Goal: Task Accomplishment & Management: Use online tool/utility

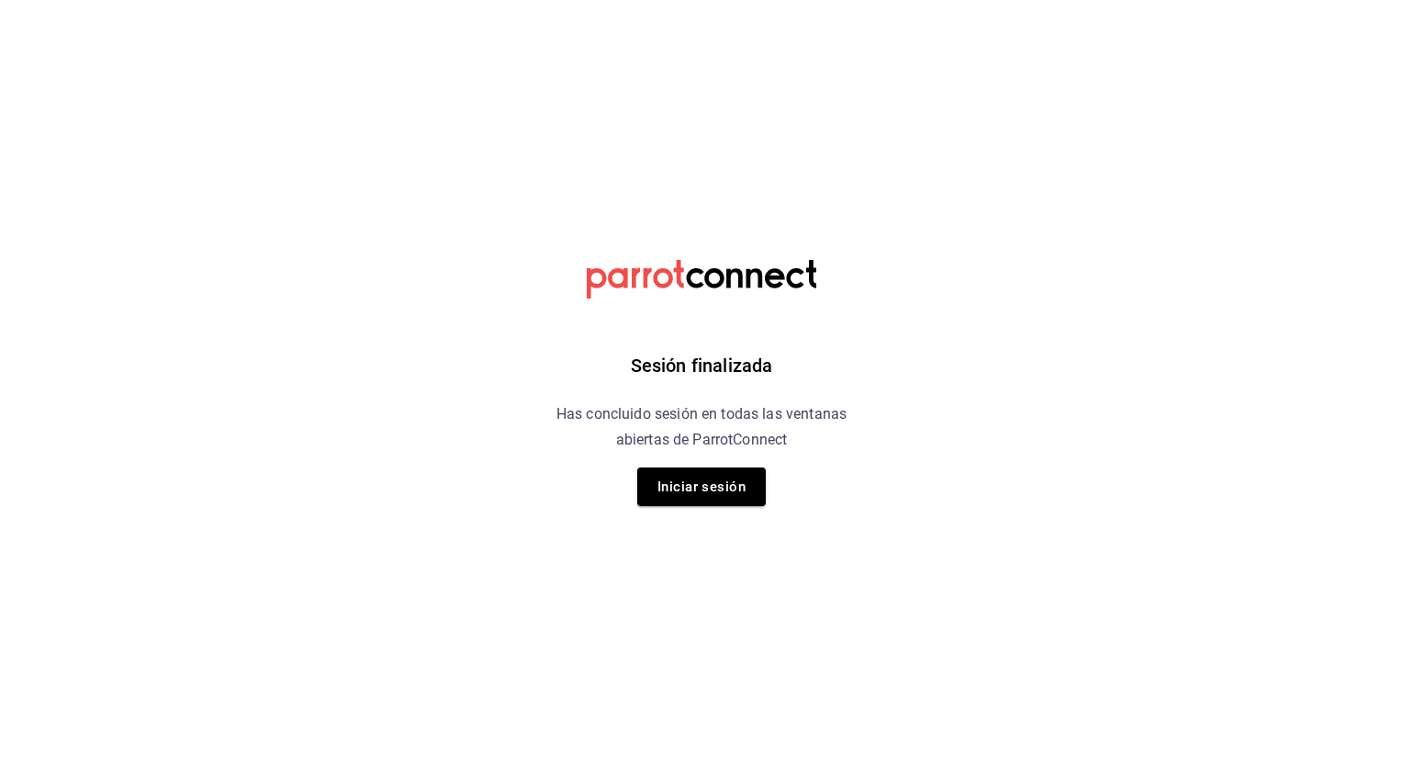
click at [677, 511] on div "Sesión finalizada Has concluido sesión en todas las ventanas abiertas de Parrot…" at bounding box center [702, 383] width 464 height 766
click at [677, 495] on button "Iniciar sesión" at bounding box center [701, 486] width 129 height 39
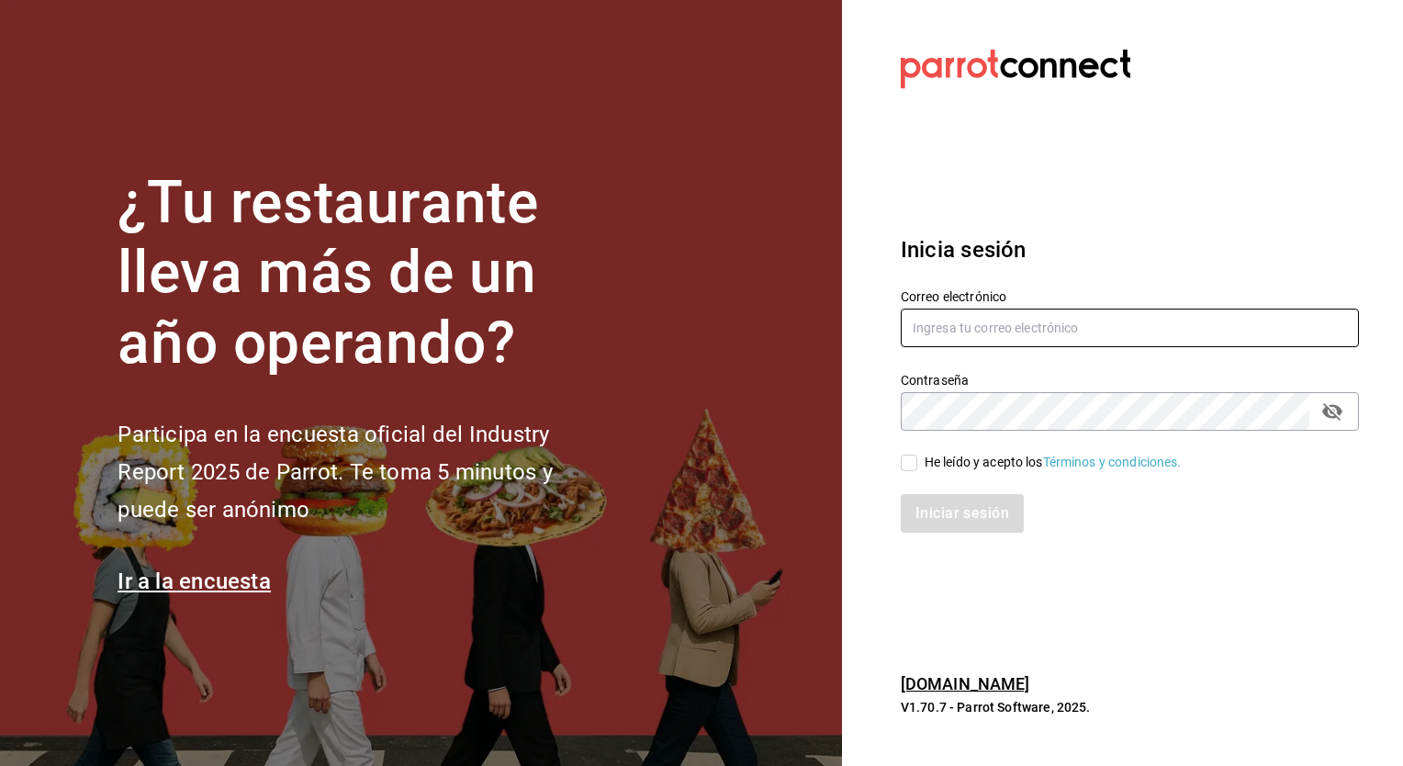
type input "mochomos.mitikah@grupocosteno.com"
click at [907, 464] on input "He leído y acepto los Términos y condiciones." at bounding box center [909, 463] width 17 height 17
checkbox input "true"
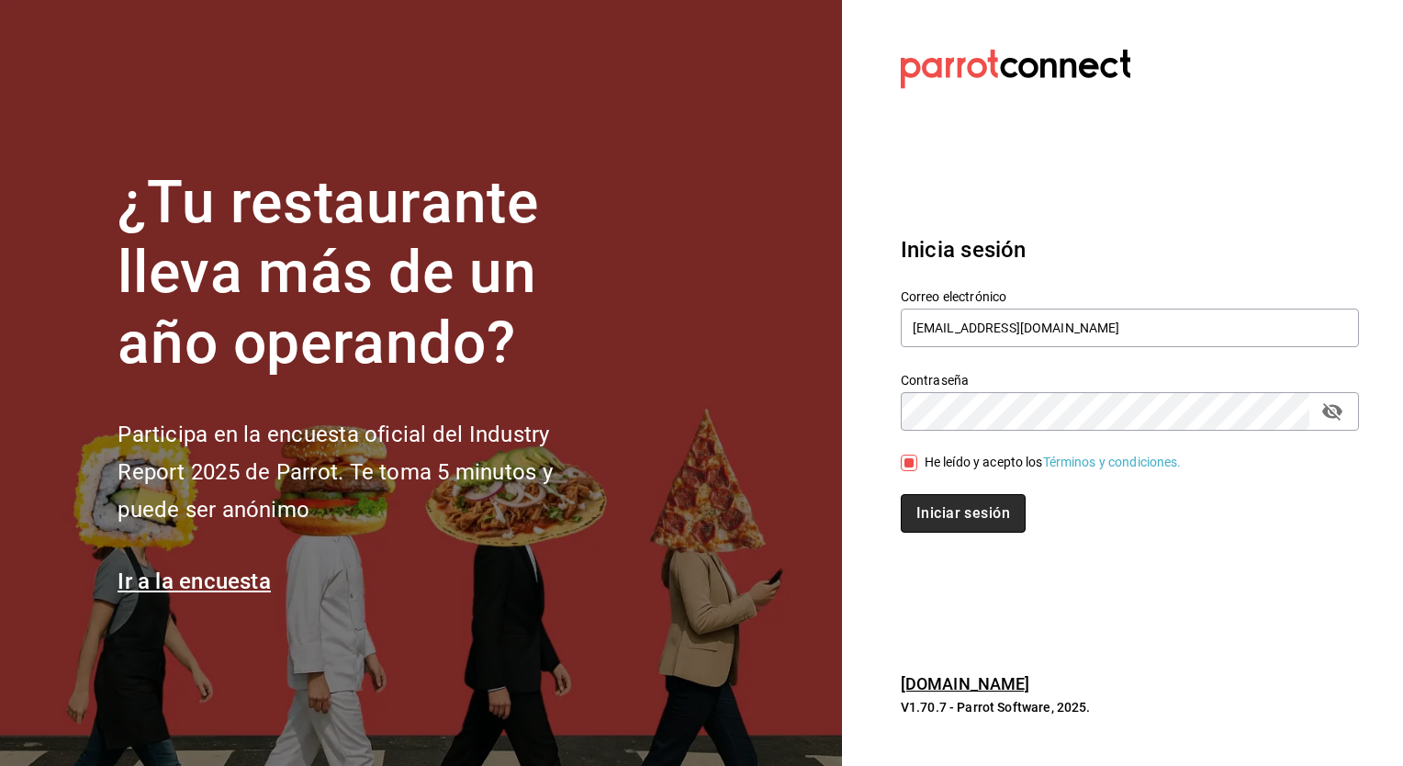
click at [937, 508] on button "Iniciar sesión" at bounding box center [963, 513] width 125 height 39
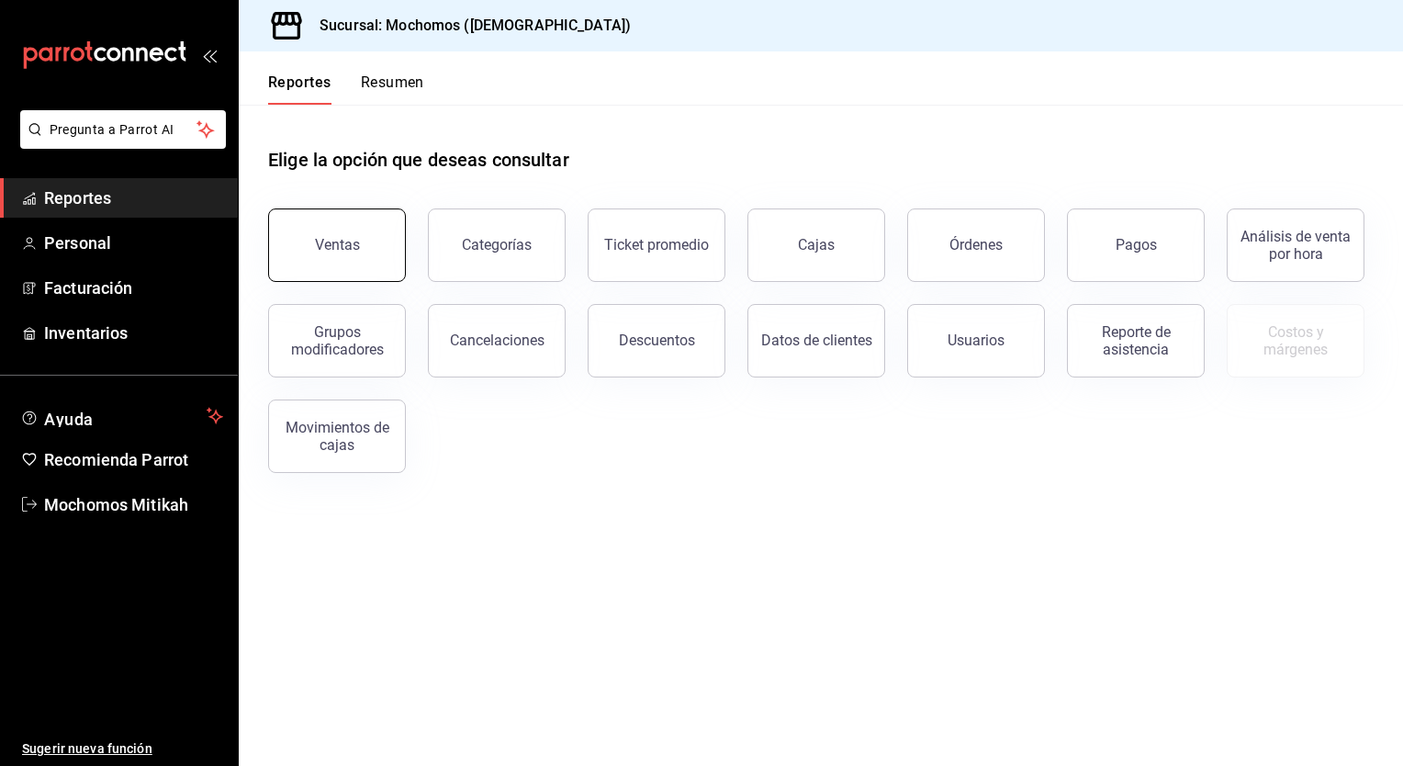
click at [314, 246] on button "Ventas" at bounding box center [337, 244] width 138 height 73
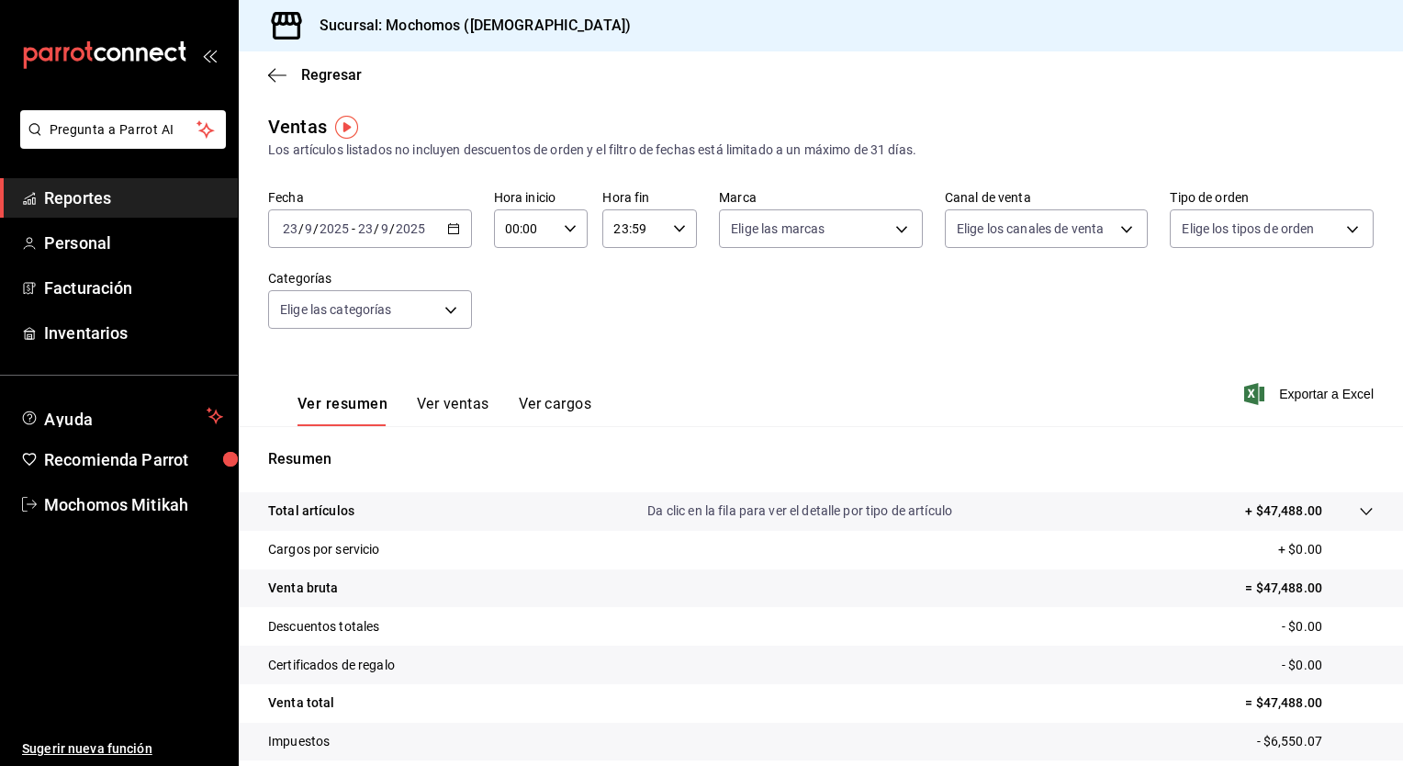
click at [447, 226] on icon "button" at bounding box center [453, 228] width 13 height 13
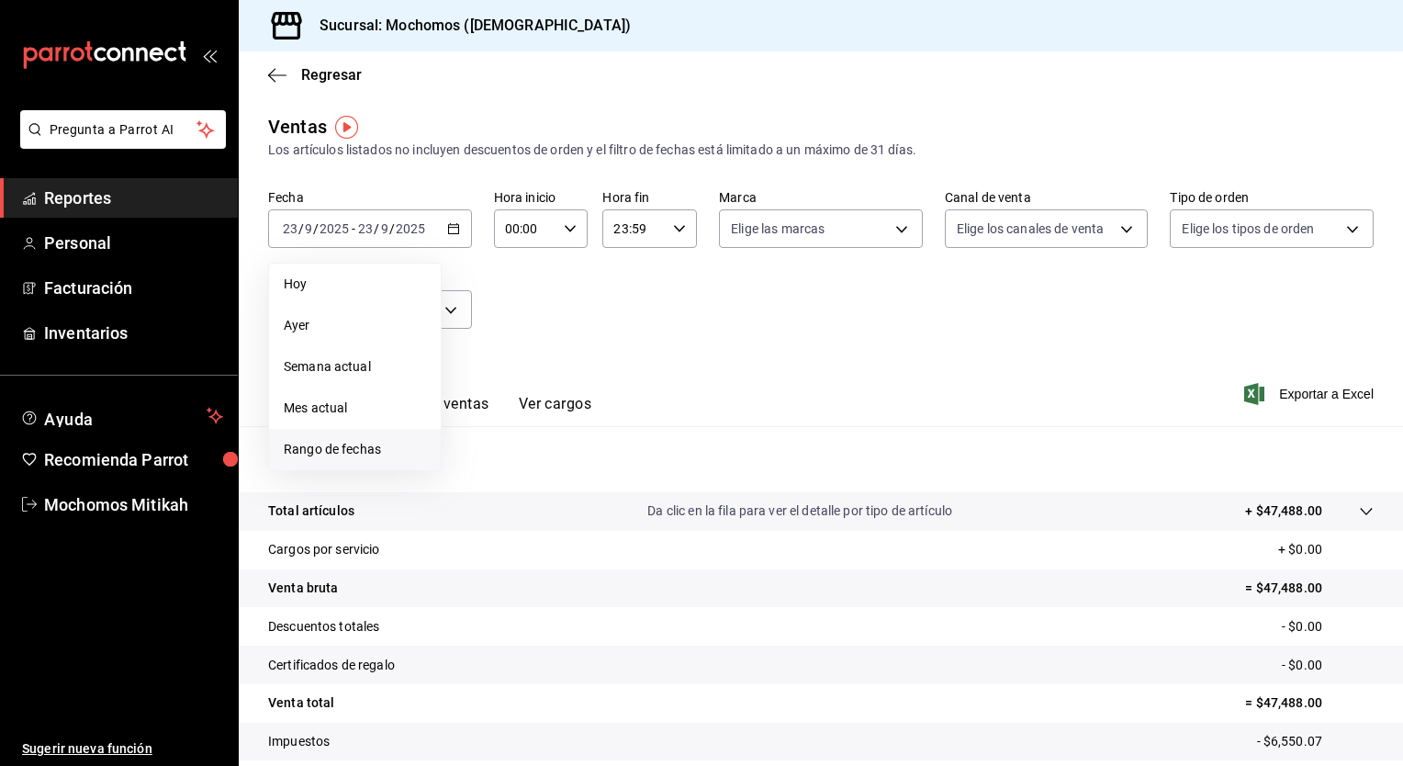
click at [354, 443] on span "Rango de fechas" at bounding box center [355, 449] width 142 height 19
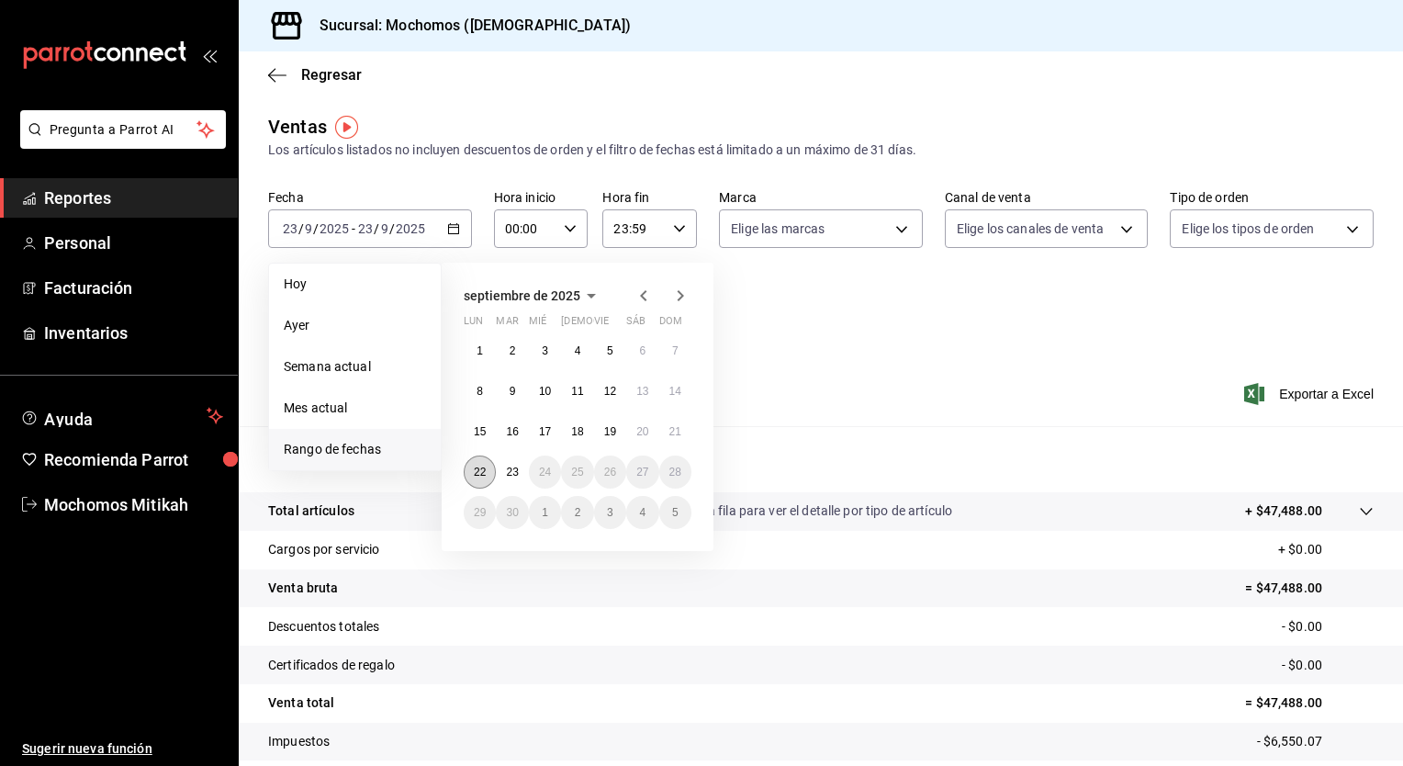
click at [468, 474] on button "22" at bounding box center [480, 471] width 32 height 33
click at [520, 477] on button "23" at bounding box center [512, 471] width 32 height 33
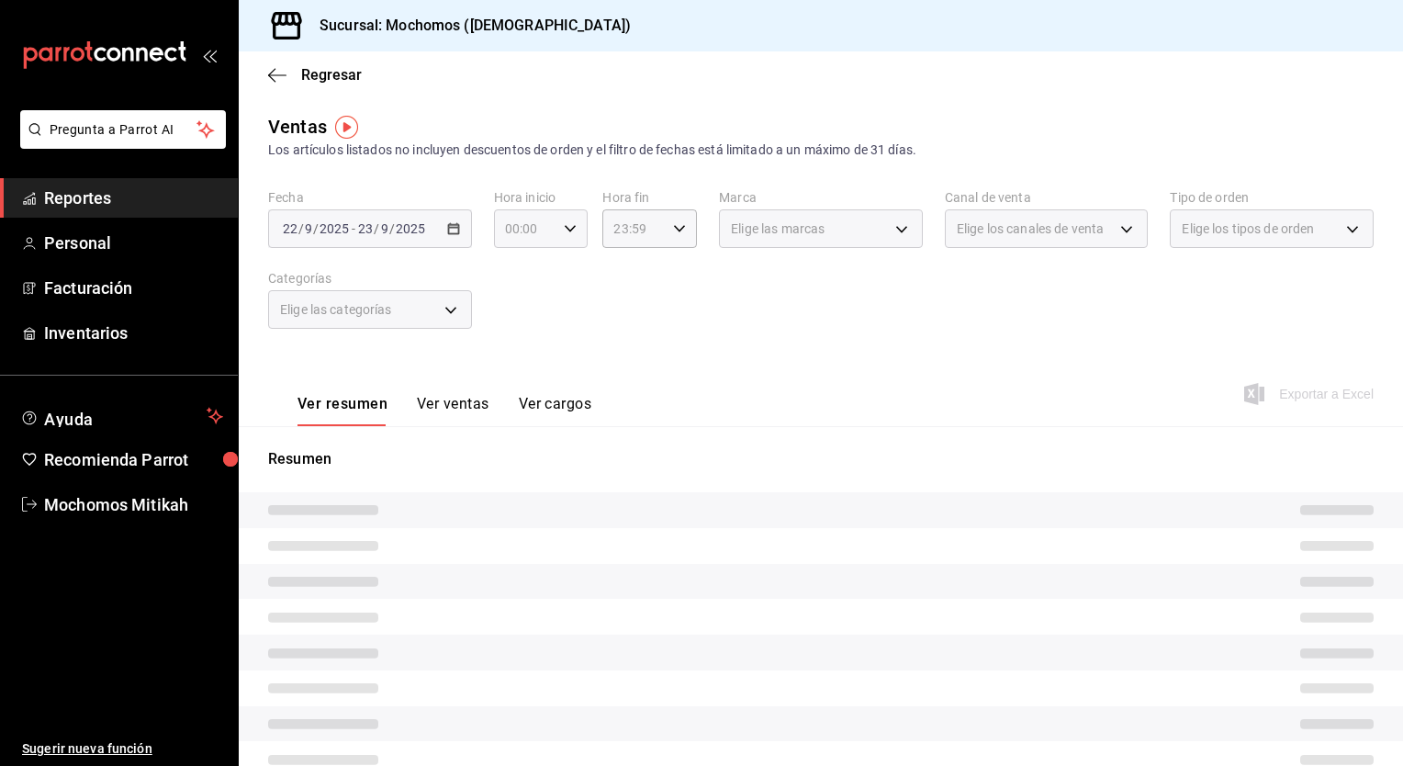
click at [569, 228] on \(Stroke\) "button" at bounding box center [570, 228] width 11 height 6
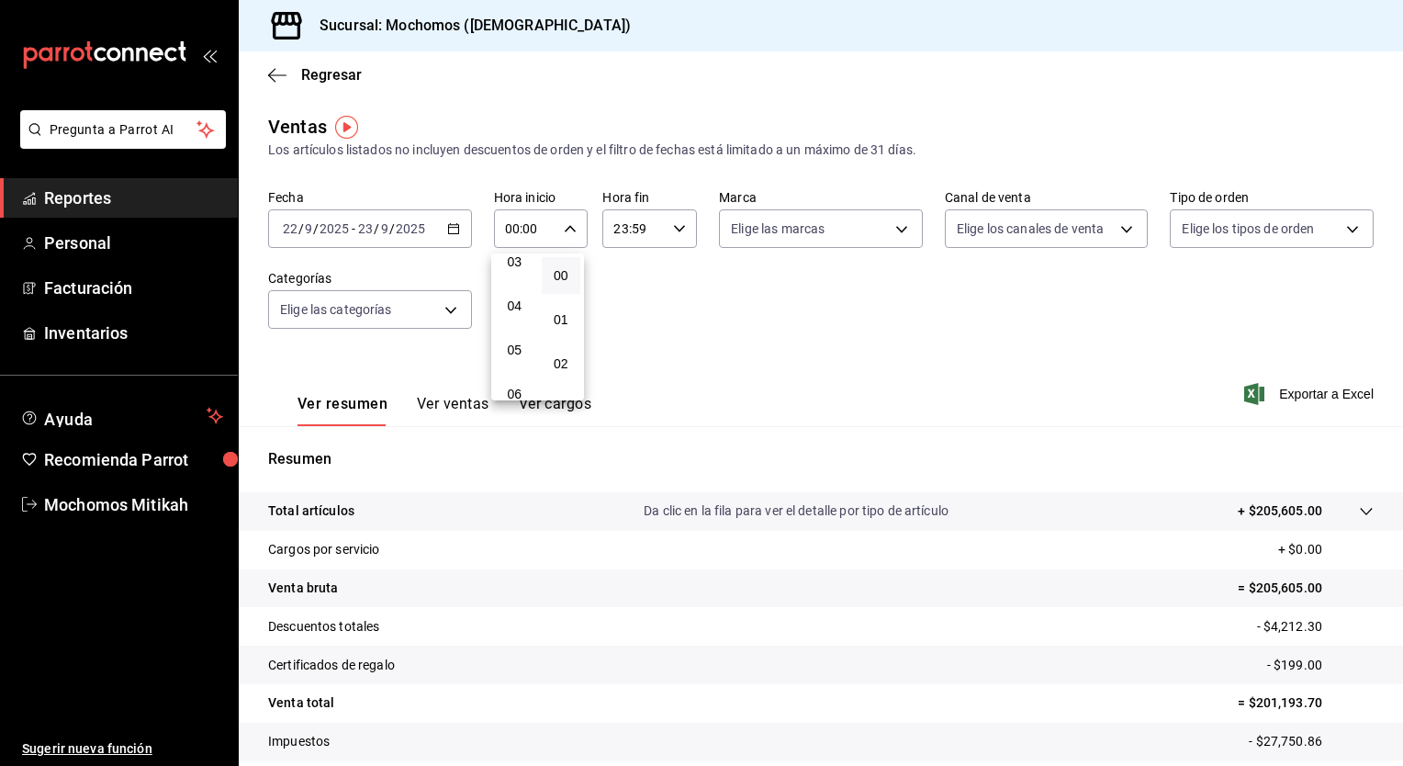
scroll to position [165, 0]
click at [514, 325] on button "05" at bounding box center [514, 330] width 39 height 37
type input "05:00"
click at [562, 270] on span "00" at bounding box center [561, 275] width 17 height 15
click at [676, 285] on div at bounding box center [701, 383] width 1403 height 766
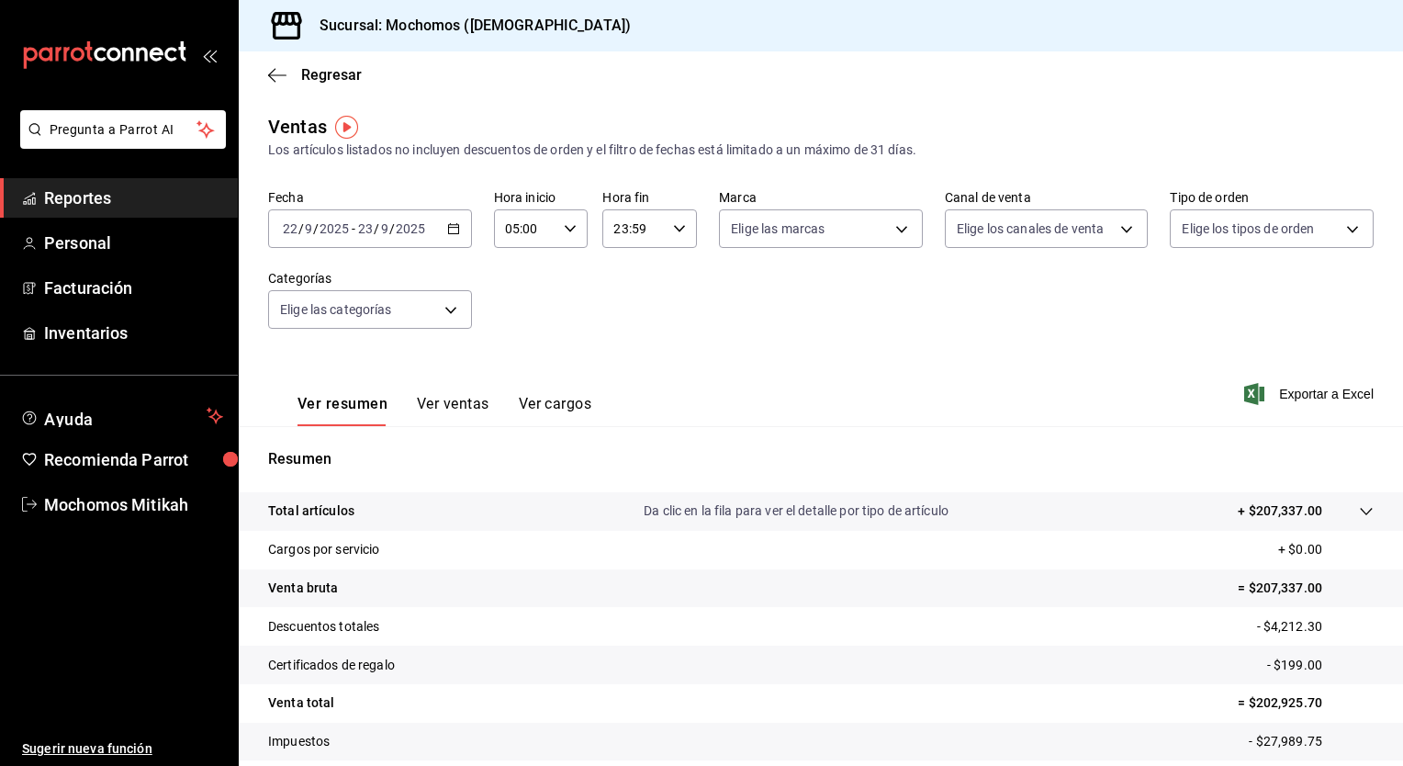
click at [677, 230] on icon "button" at bounding box center [679, 228] width 13 height 13
click at [622, 314] on span "05" at bounding box center [621, 312] width 17 height 15
click at [668, 279] on span "00" at bounding box center [668, 275] width 17 height 15
type input "05:00"
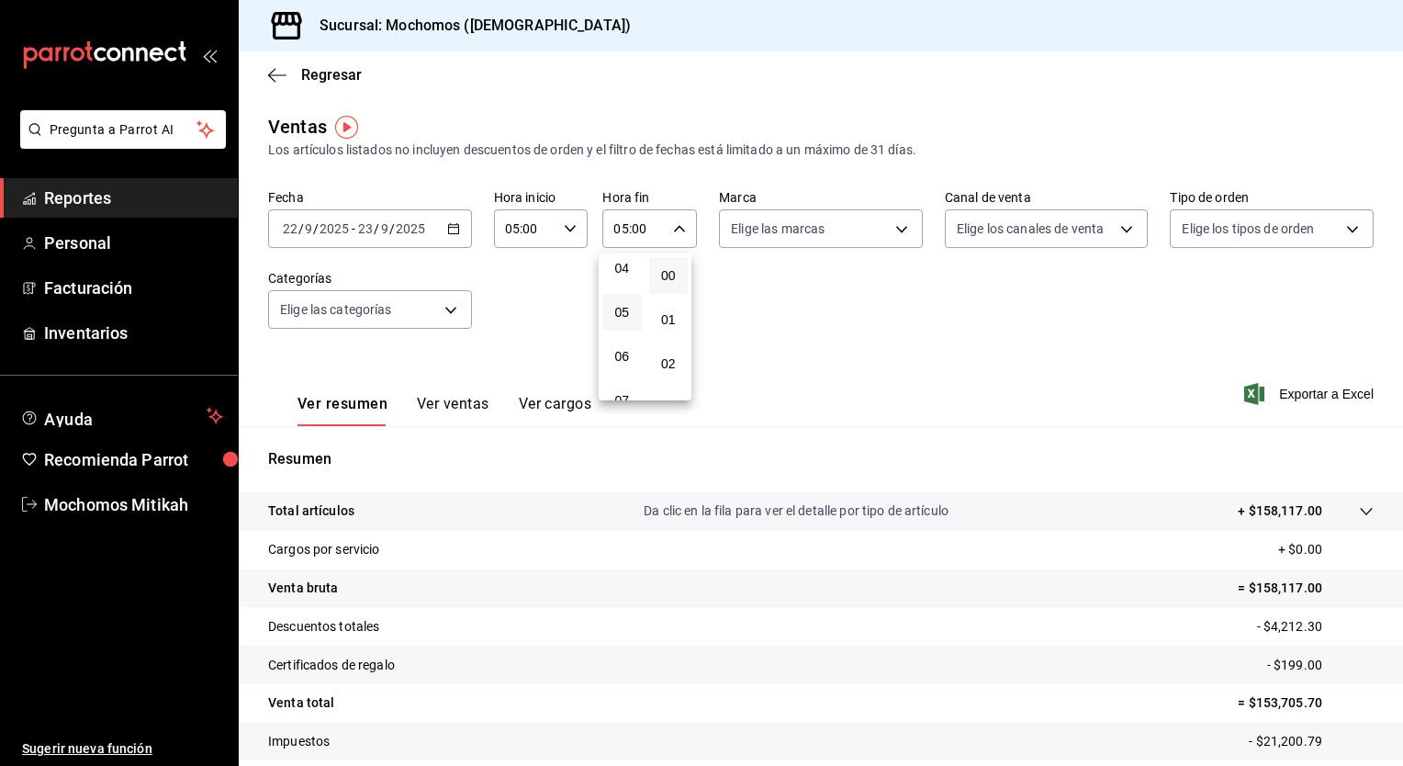
click at [738, 323] on div at bounding box center [701, 383] width 1403 height 766
click at [1265, 384] on span "Exportar a Excel" at bounding box center [1311, 394] width 126 height 22
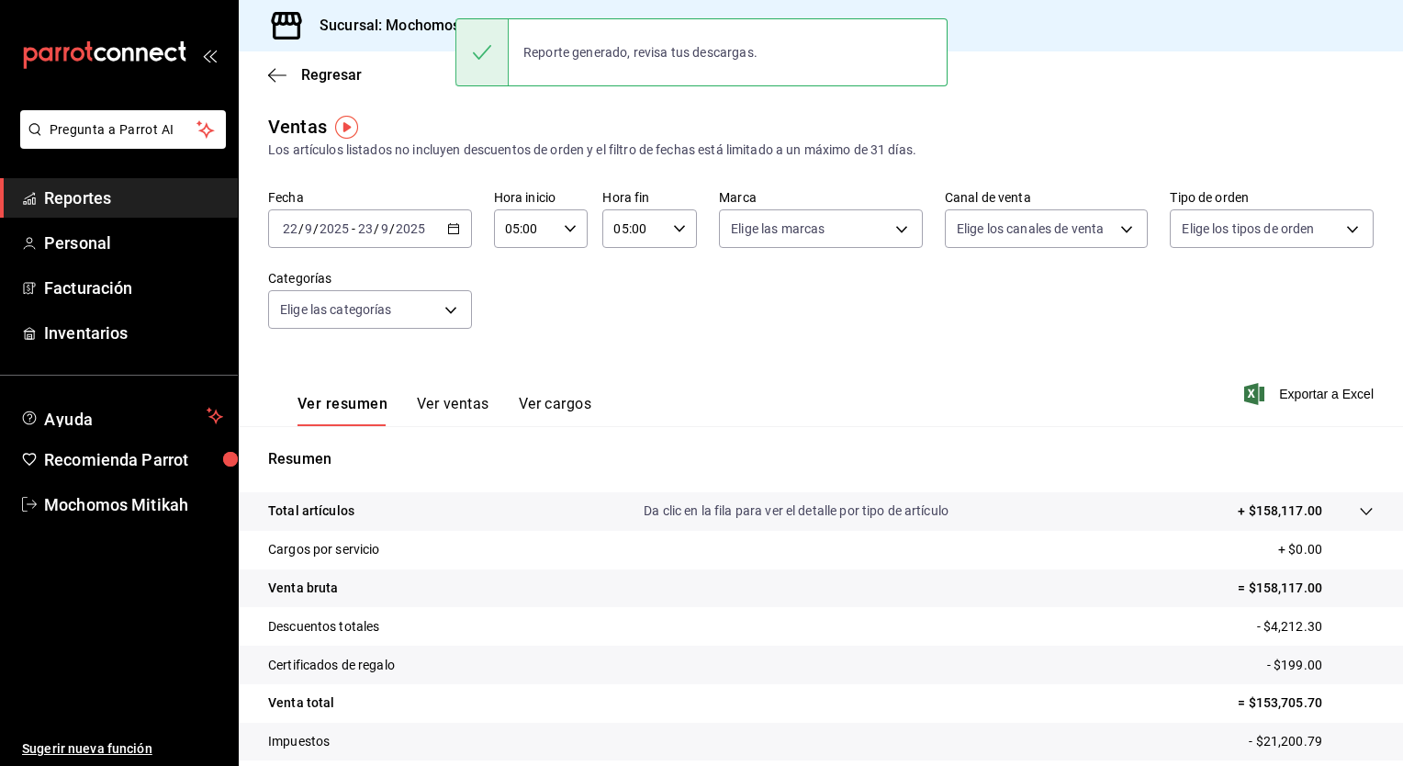
click at [449, 233] on icon "button" at bounding box center [453, 228] width 13 height 13
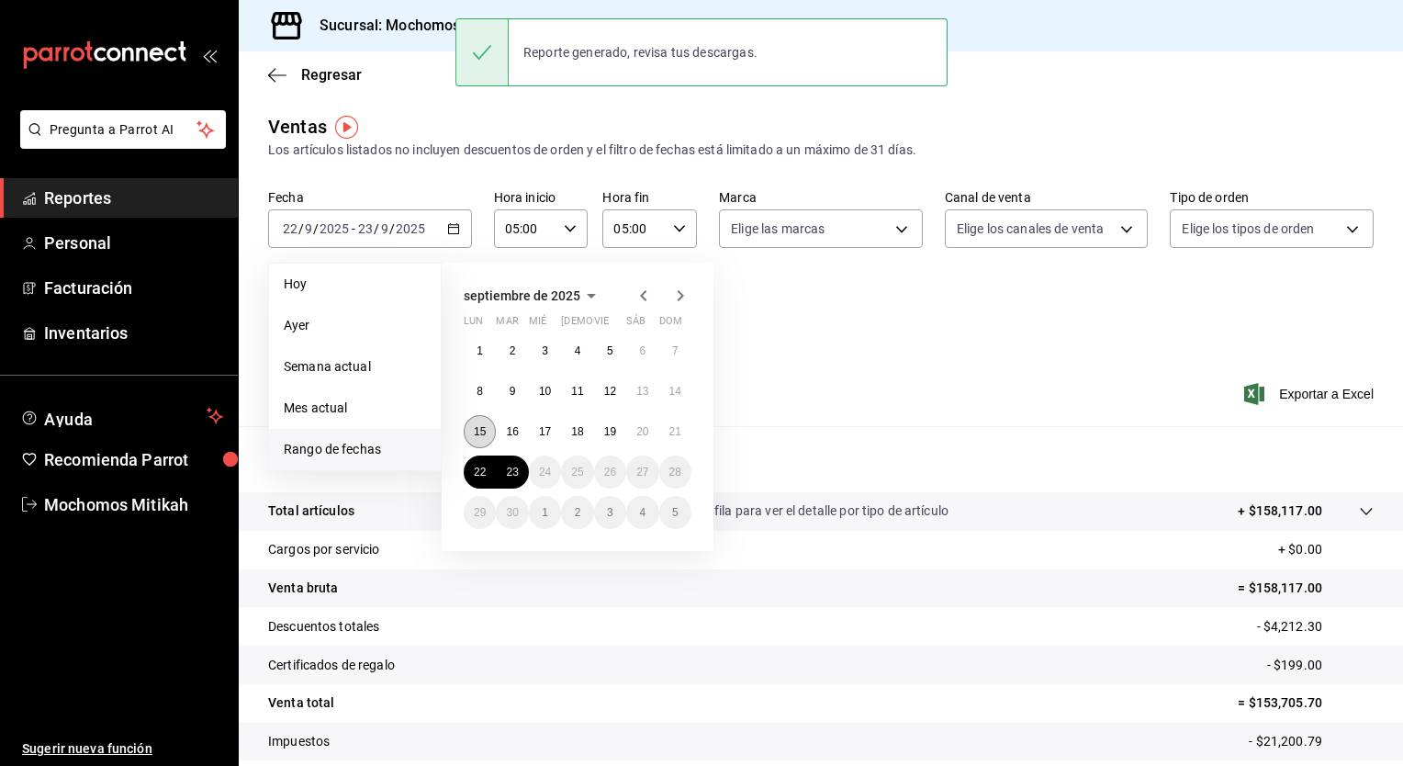
click at [476, 428] on abbr "15" at bounding box center [480, 431] width 12 height 13
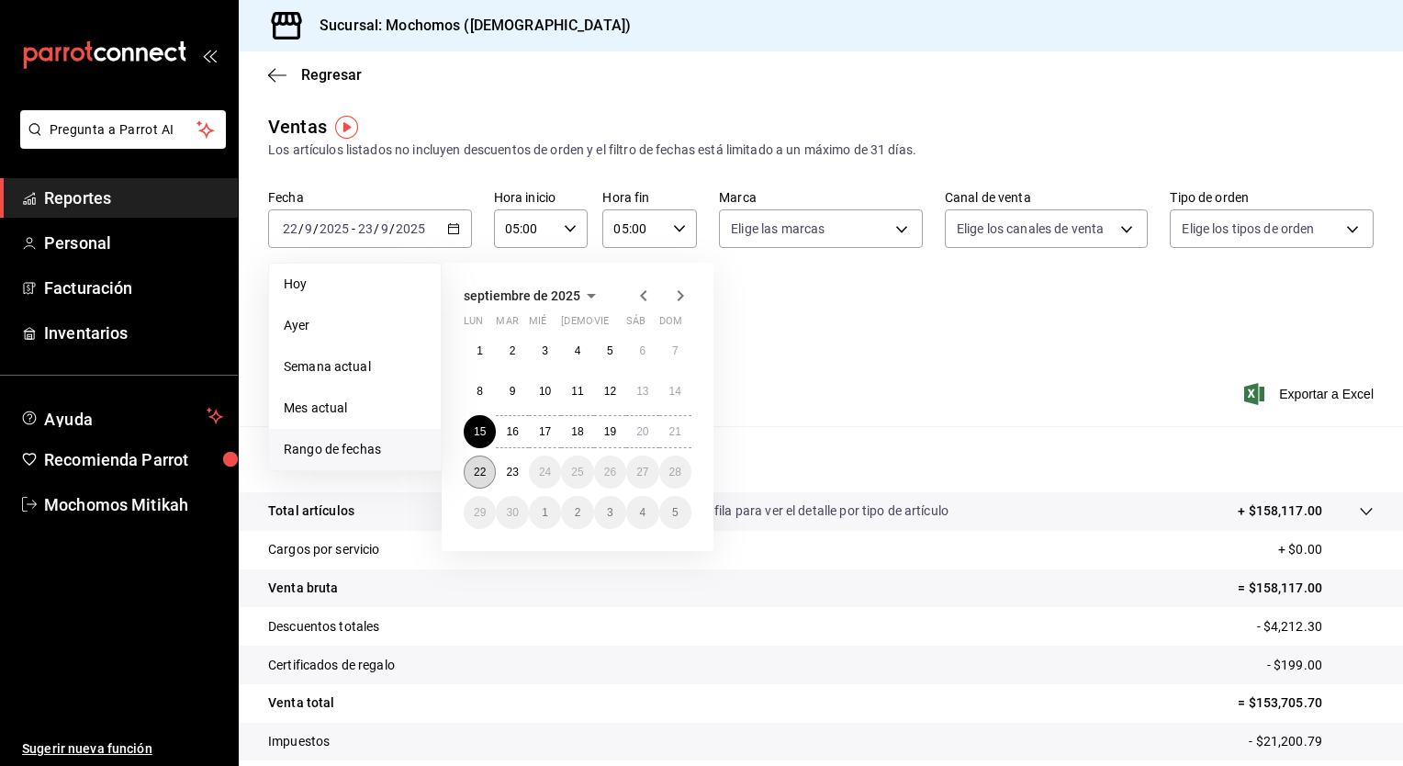
click at [488, 475] on button "22" at bounding box center [480, 471] width 32 height 33
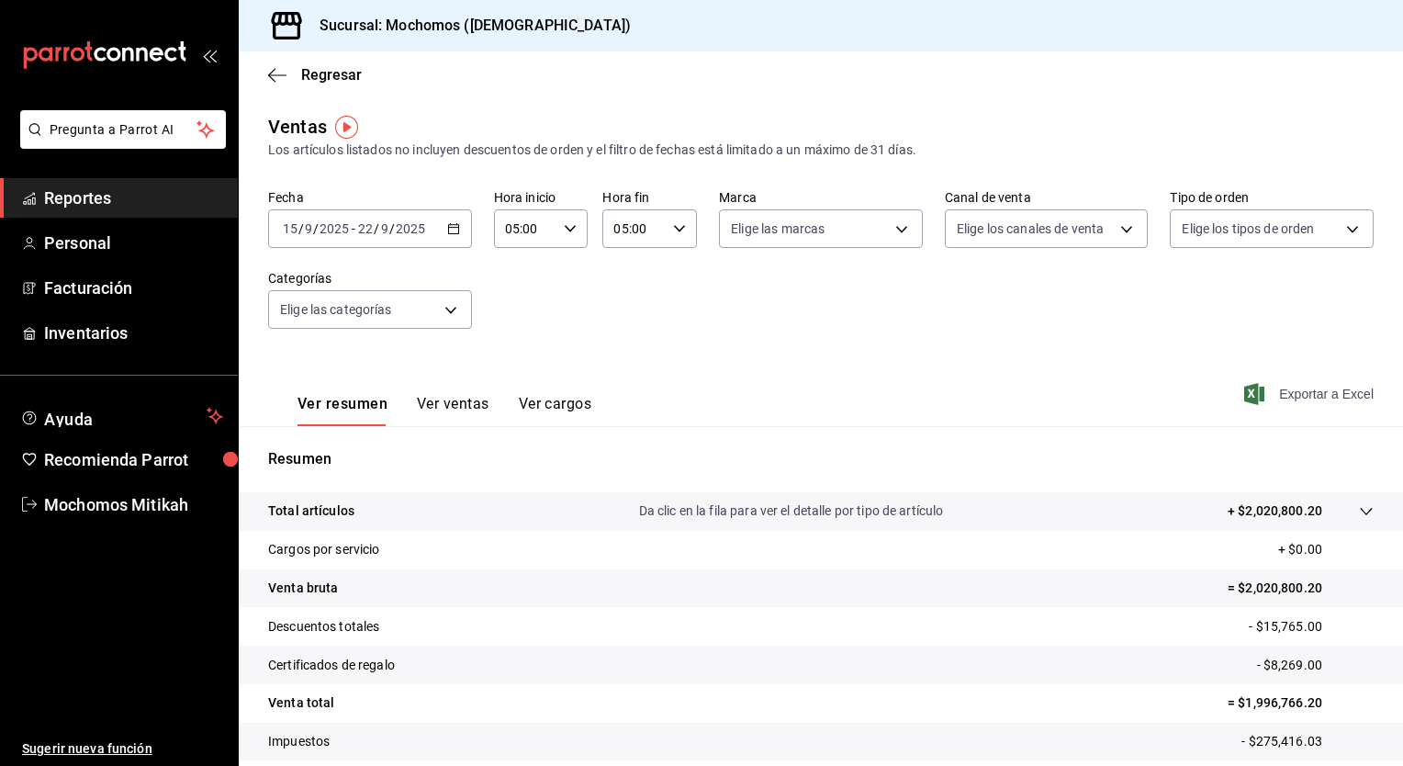
click at [1282, 395] on span "Exportar a Excel" at bounding box center [1311, 394] width 126 height 22
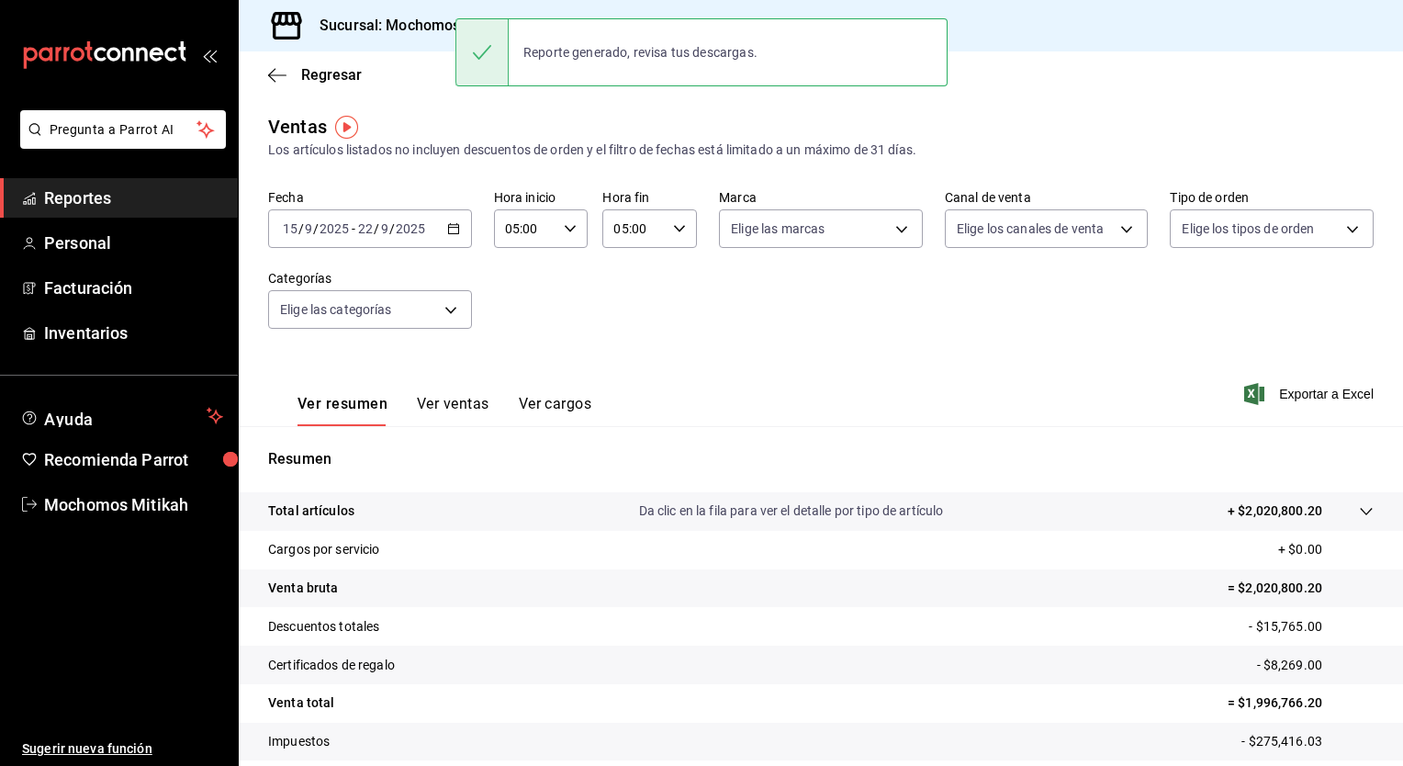
click at [447, 224] on icon "button" at bounding box center [453, 228] width 13 height 13
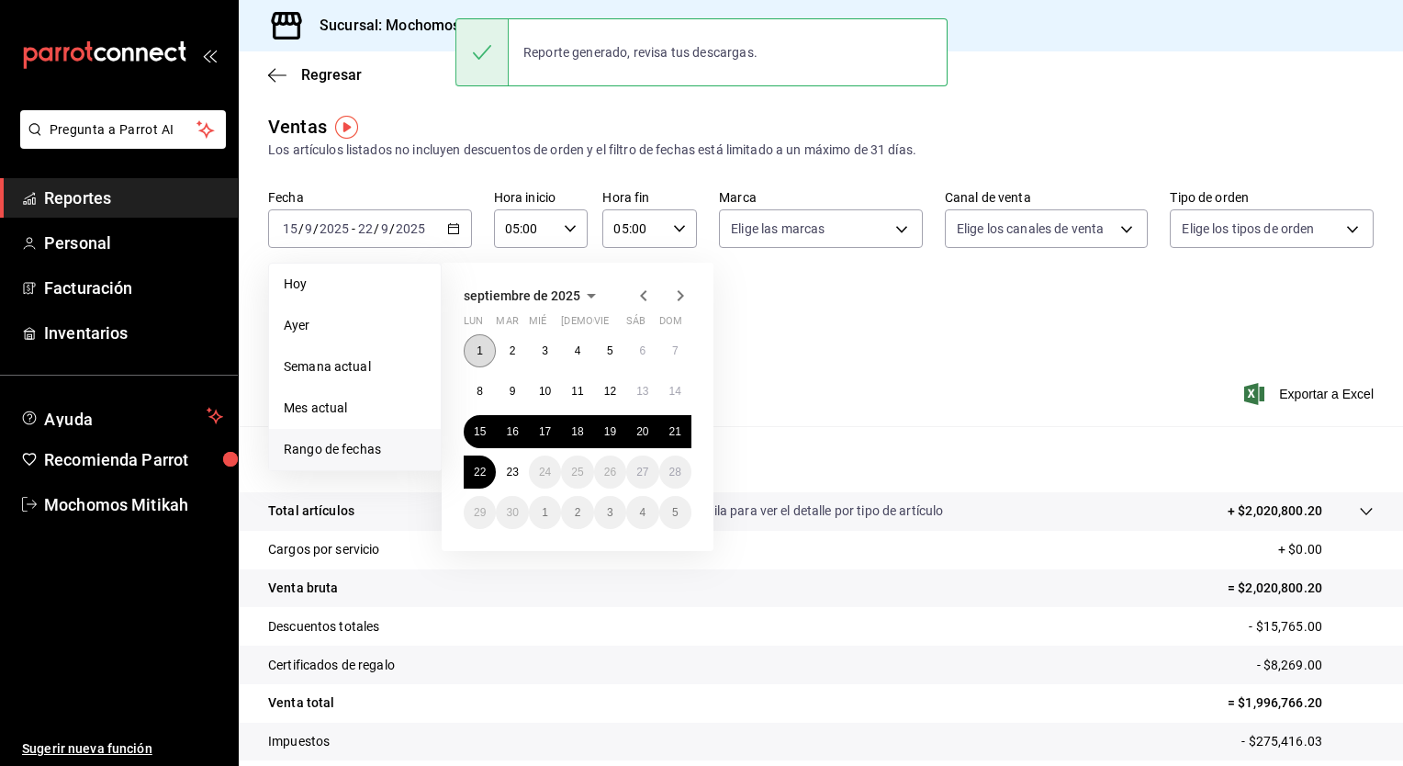
click at [477, 357] on button "1" at bounding box center [480, 350] width 32 height 33
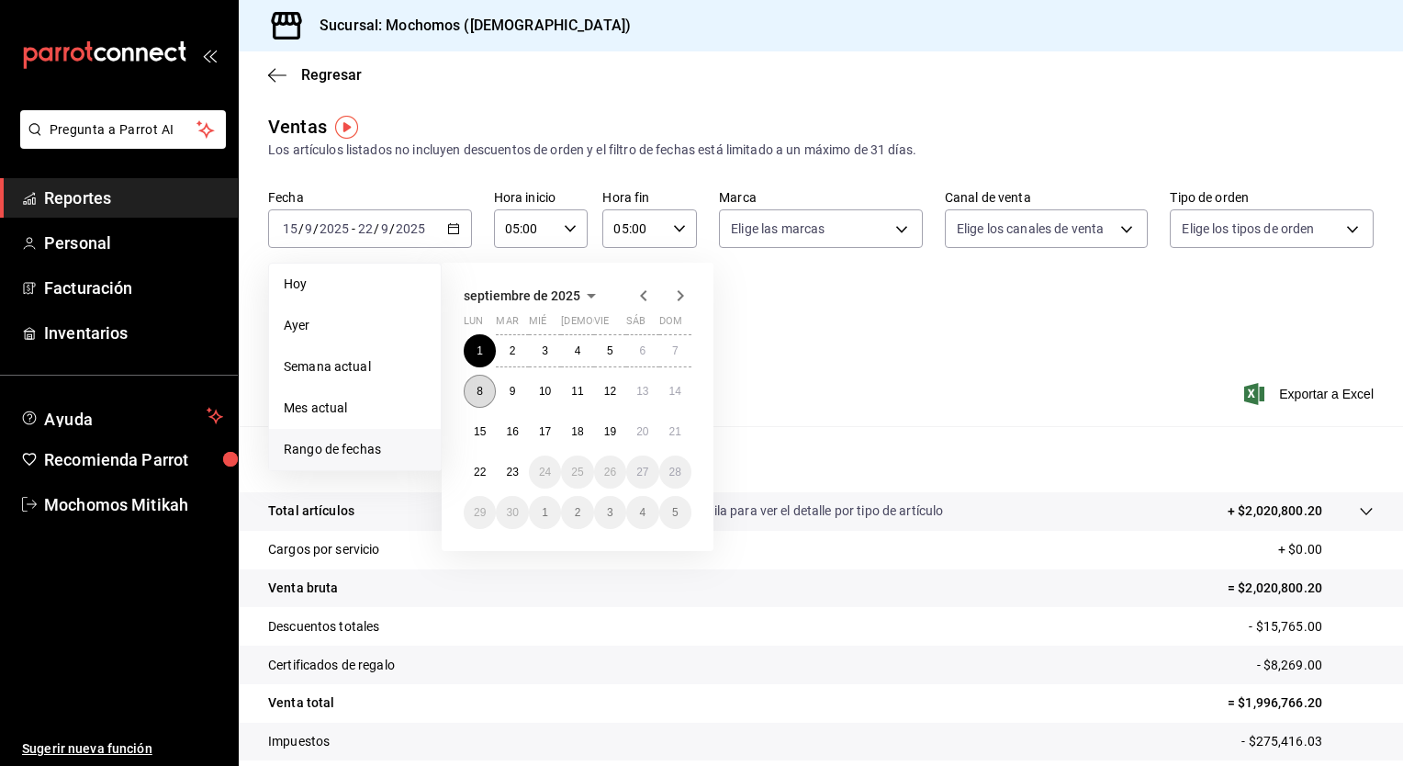
click at [477, 388] on abbr "8" at bounding box center [480, 391] width 6 height 13
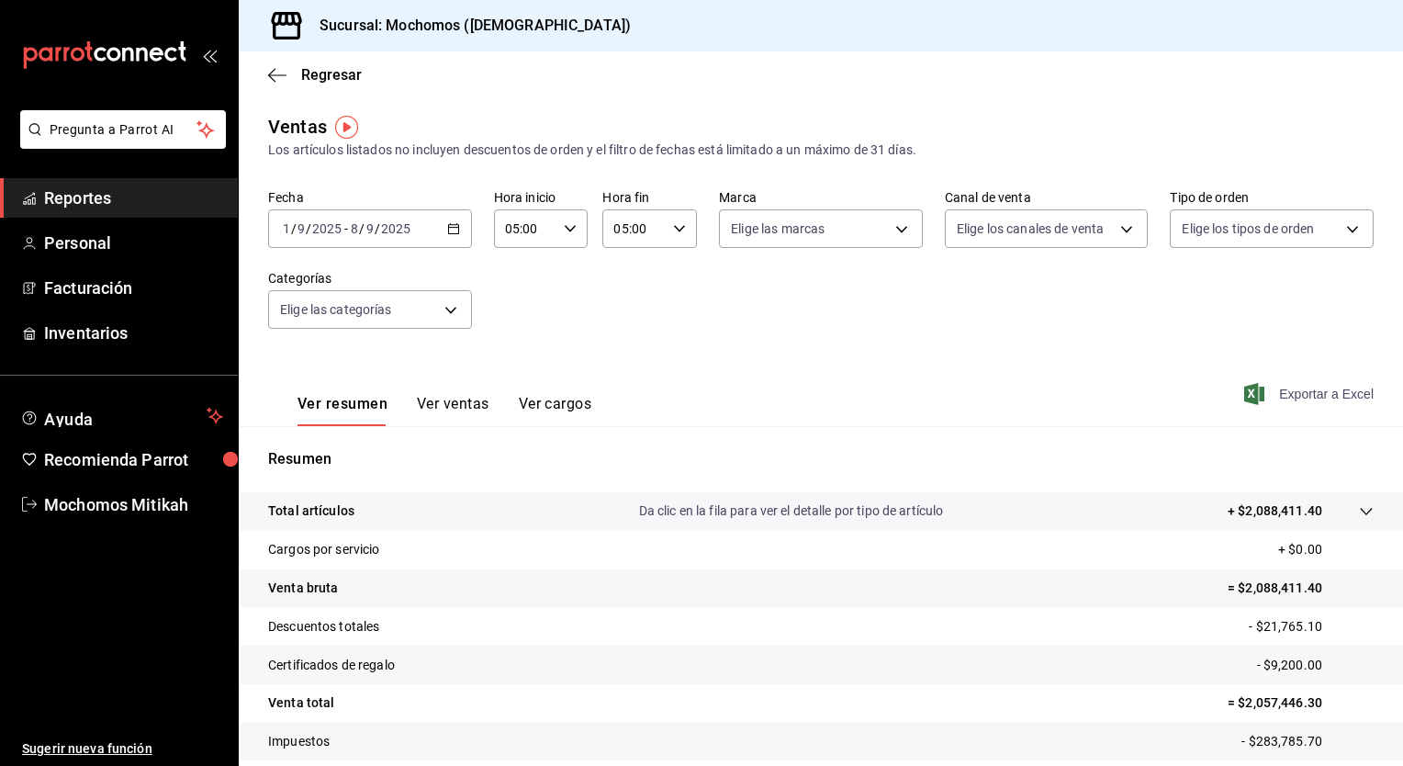
click at [1286, 399] on span "Exportar a Excel" at bounding box center [1311, 394] width 126 height 22
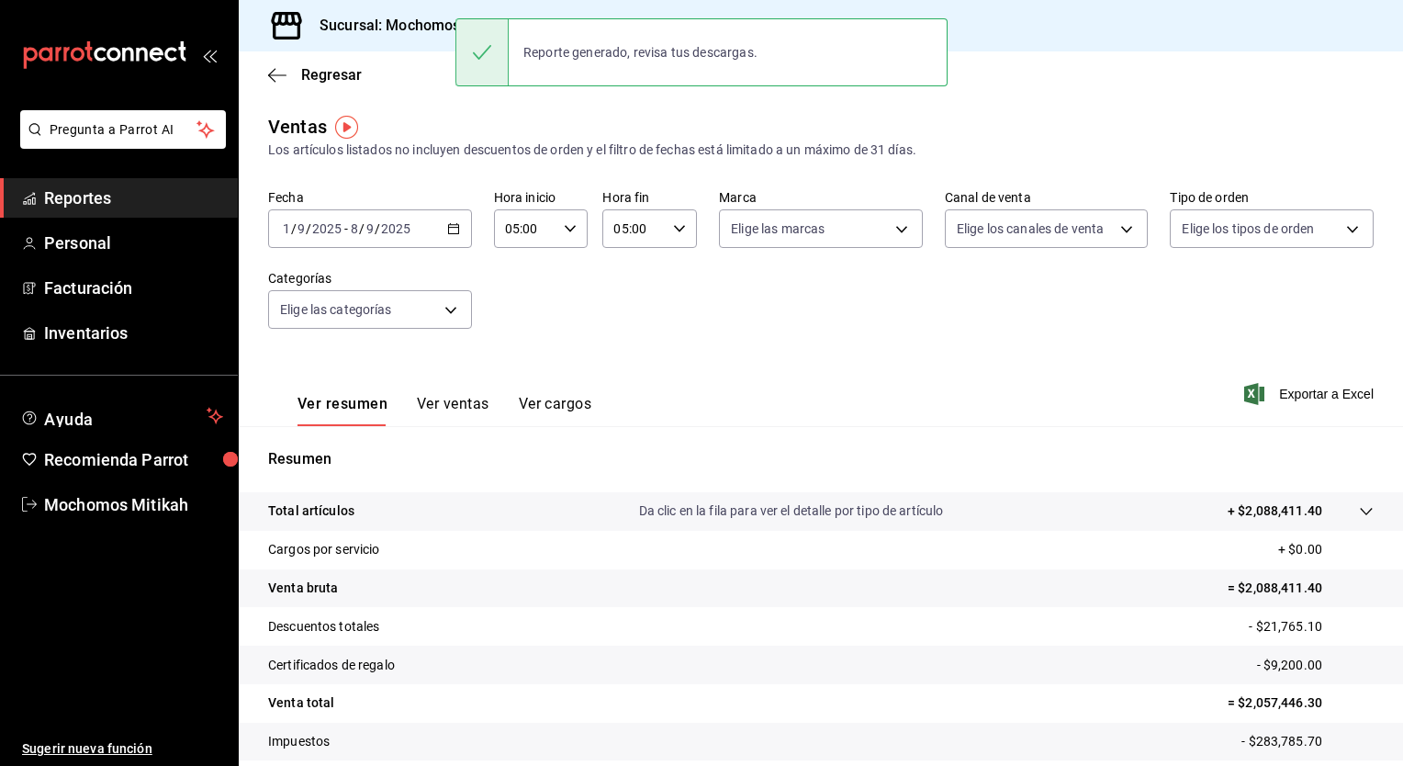
click at [452, 227] on \(Stroke\) "button" at bounding box center [453, 227] width 10 height 1
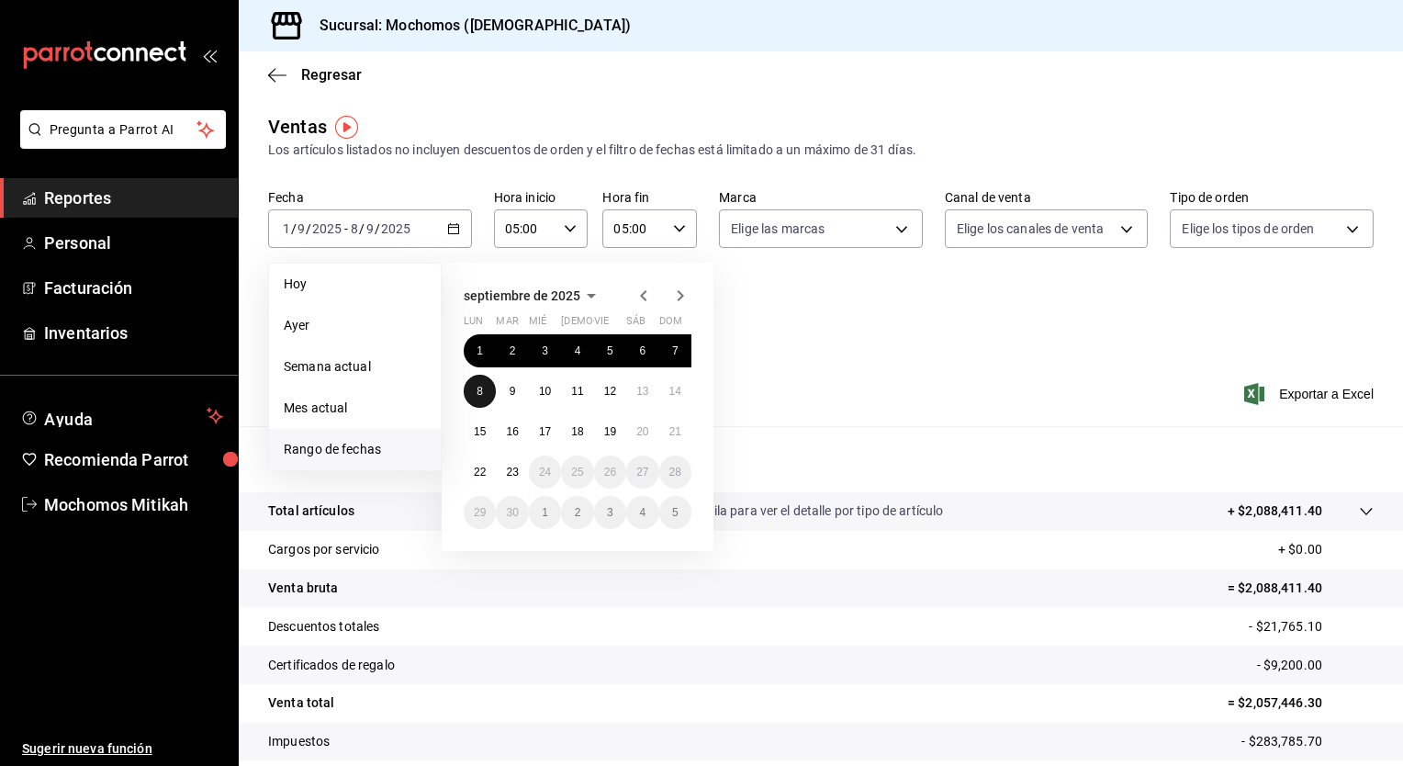
click at [475, 390] on button "8" at bounding box center [480, 391] width 32 height 33
click at [475, 357] on button "1" at bounding box center [480, 350] width 32 height 33
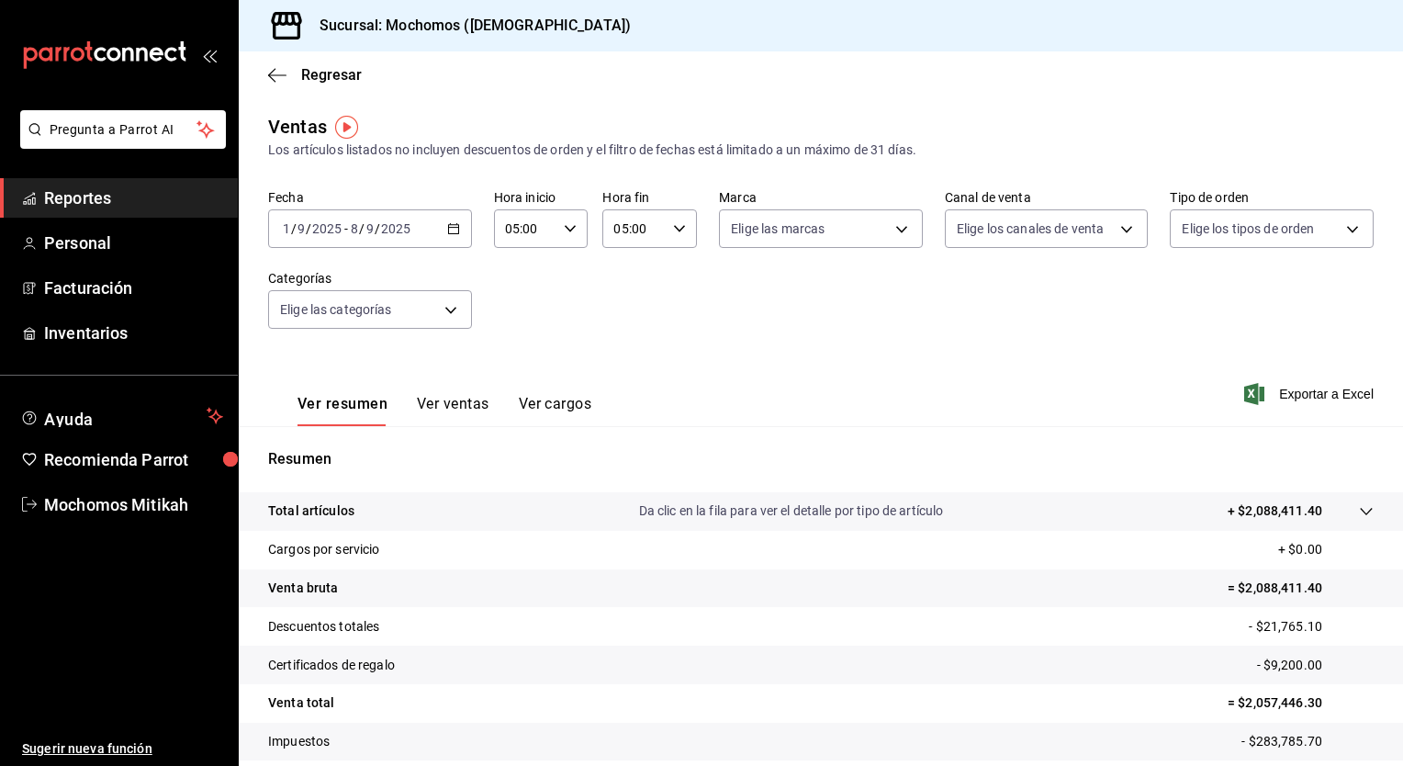
click at [454, 226] on icon "button" at bounding box center [453, 228] width 13 height 13
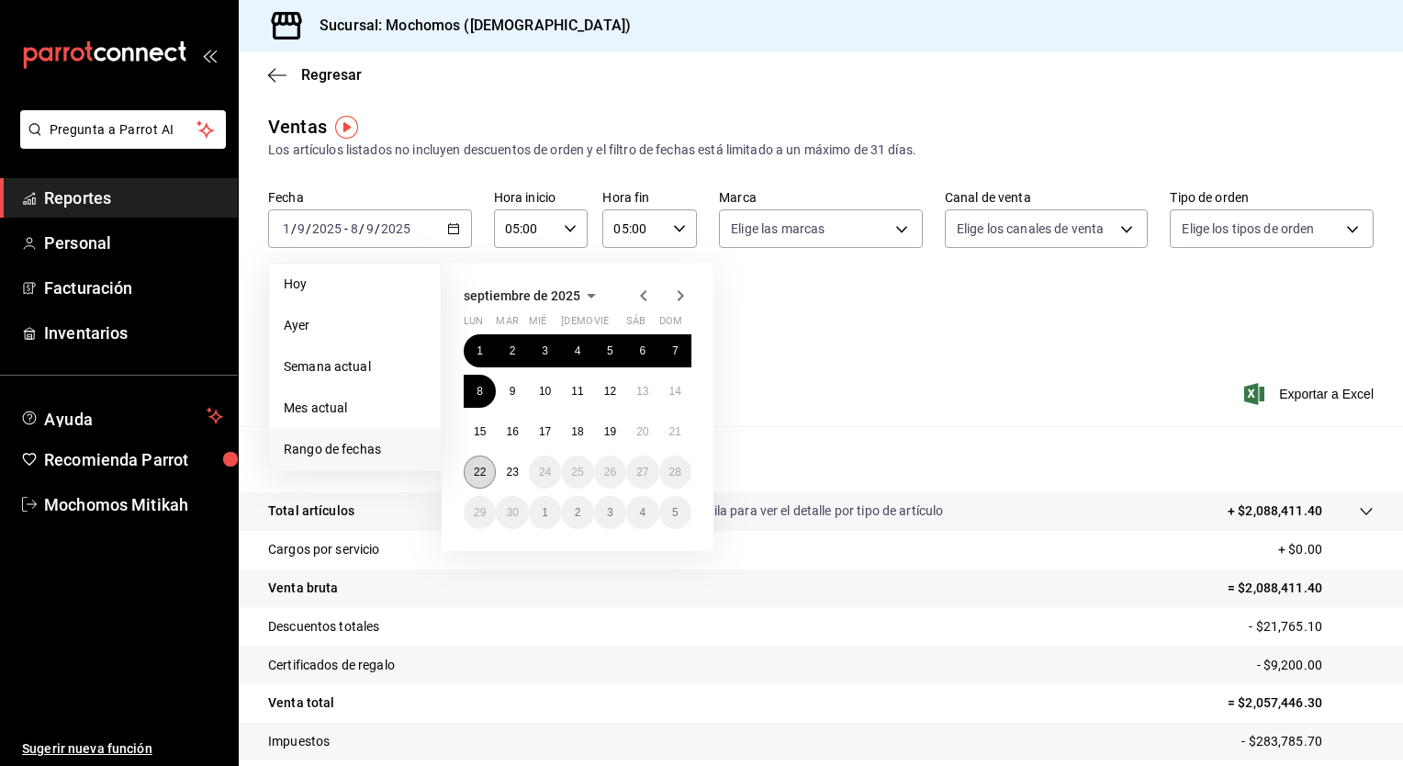
click at [486, 467] on button "22" at bounding box center [480, 471] width 32 height 33
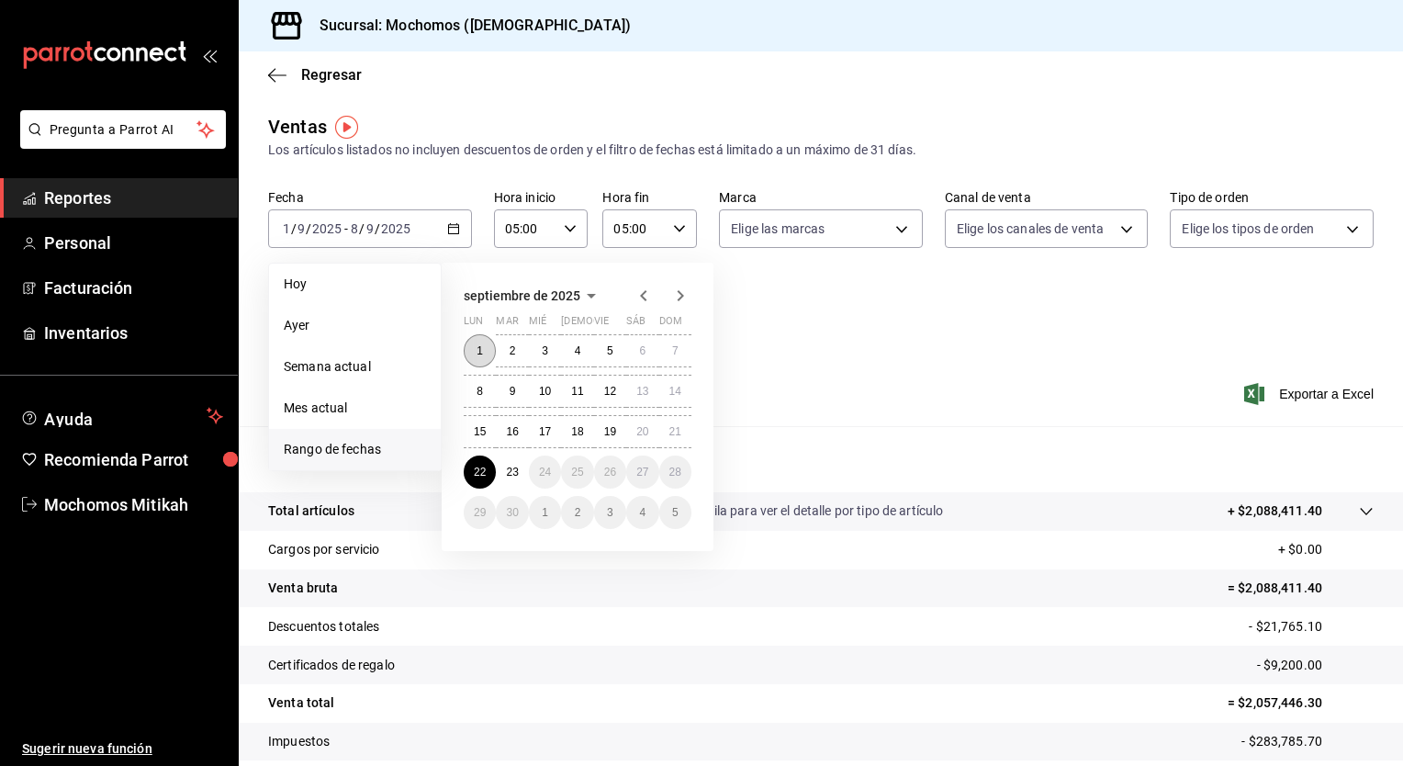
click at [475, 353] on button "1" at bounding box center [480, 350] width 32 height 33
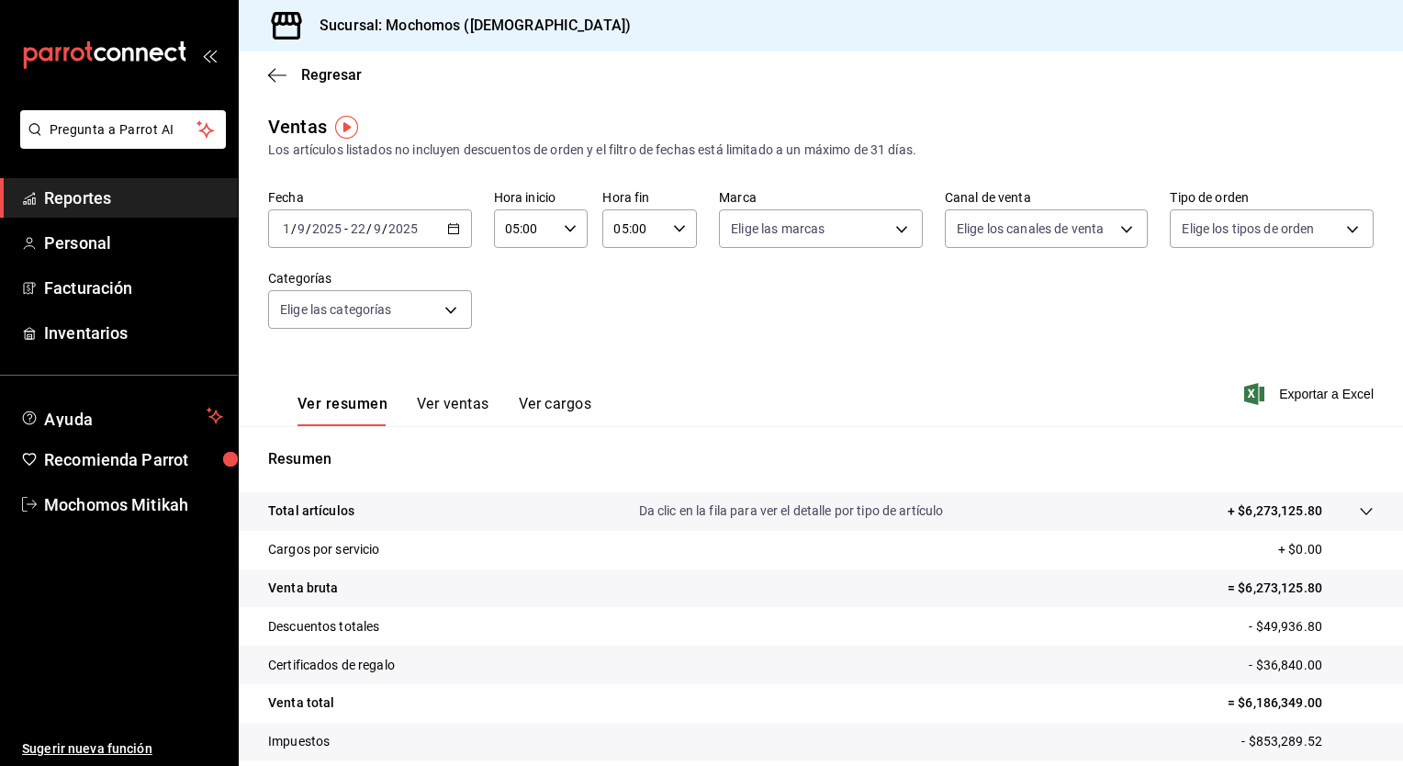
click at [448, 233] on \(Stroke\) "button" at bounding box center [453, 229] width 11 height 10
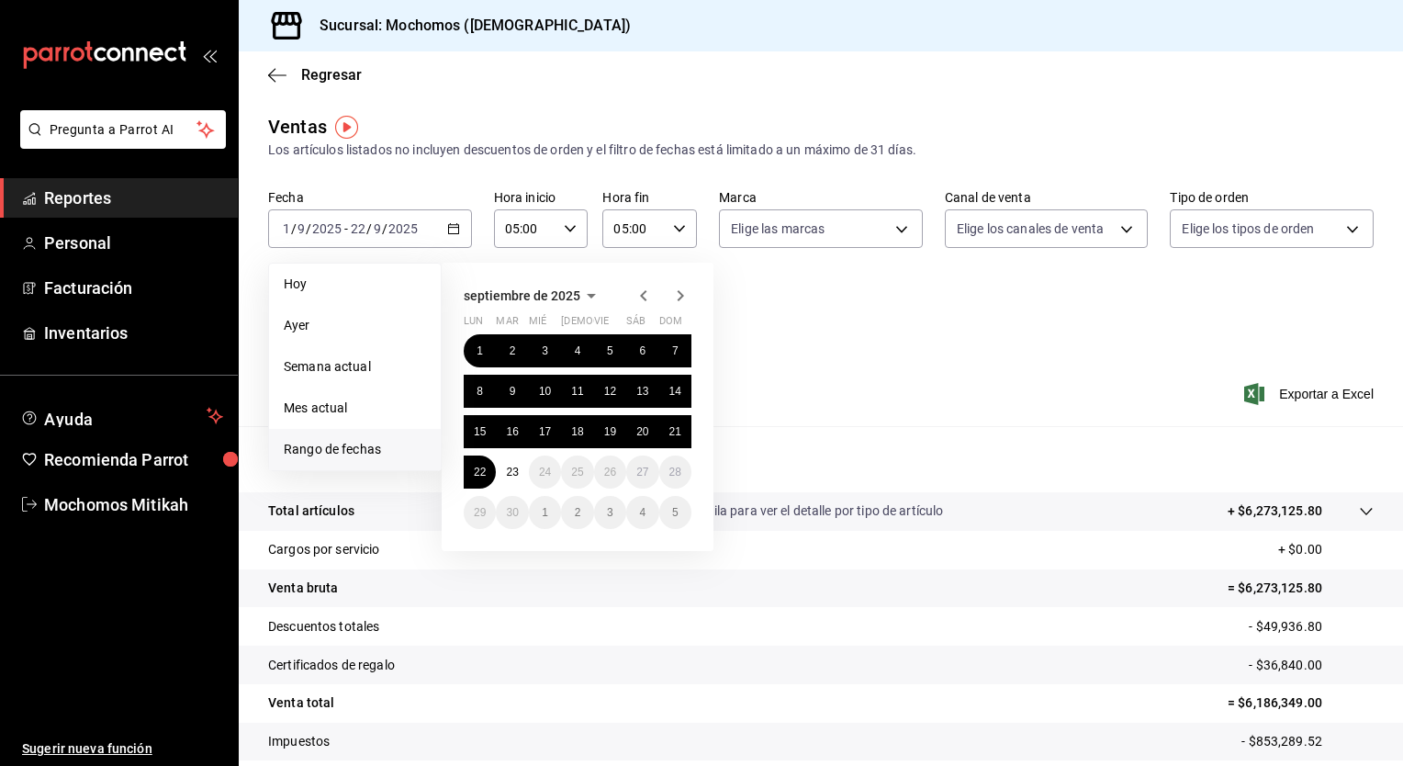
click at [379, 454] on span "Rango de fechas" at bounding box center [355, 449] width 142 height 19
click at [484, 466] on abbr "22" at bounding box center [480, 472] width 12 height 13
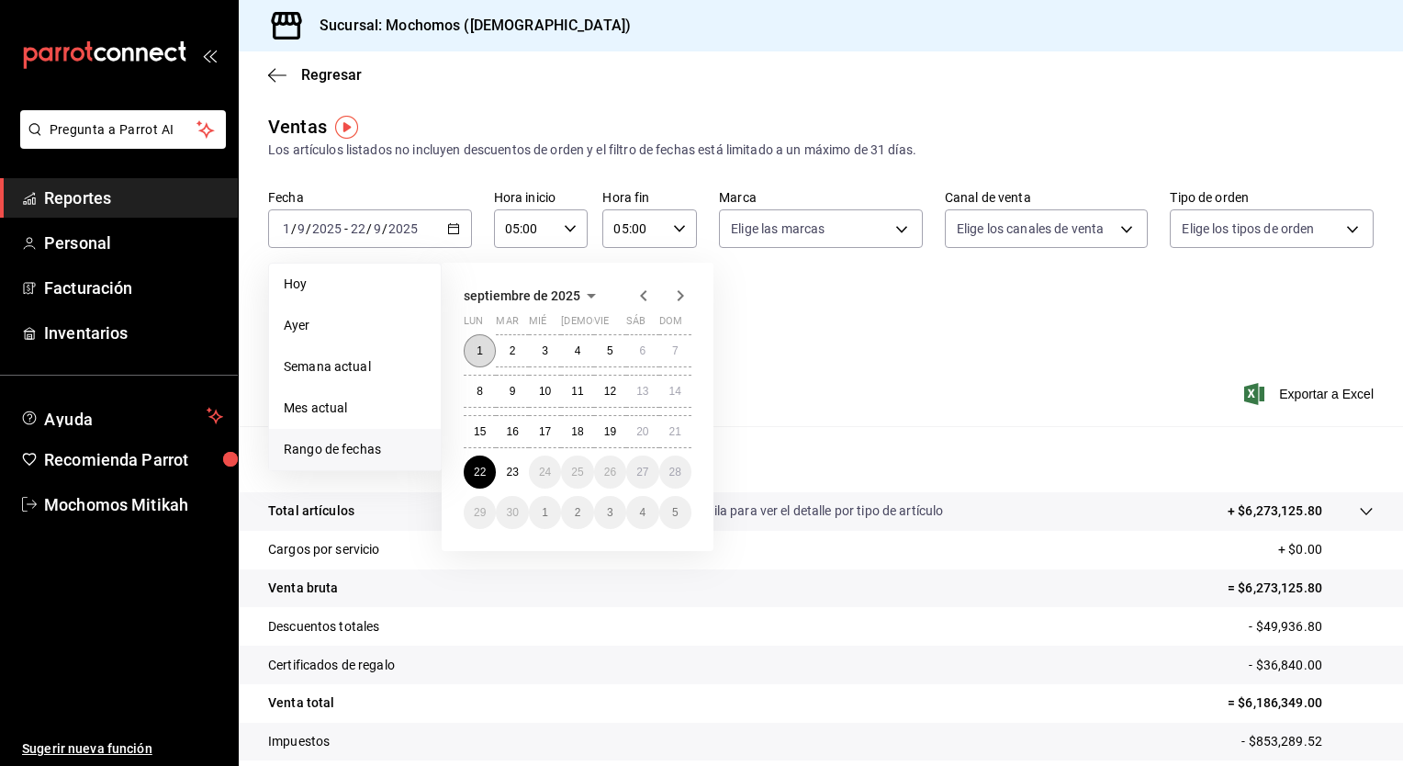
click at [466, 346] on button "1" at bounding box center [480, 350] width 32 height 33
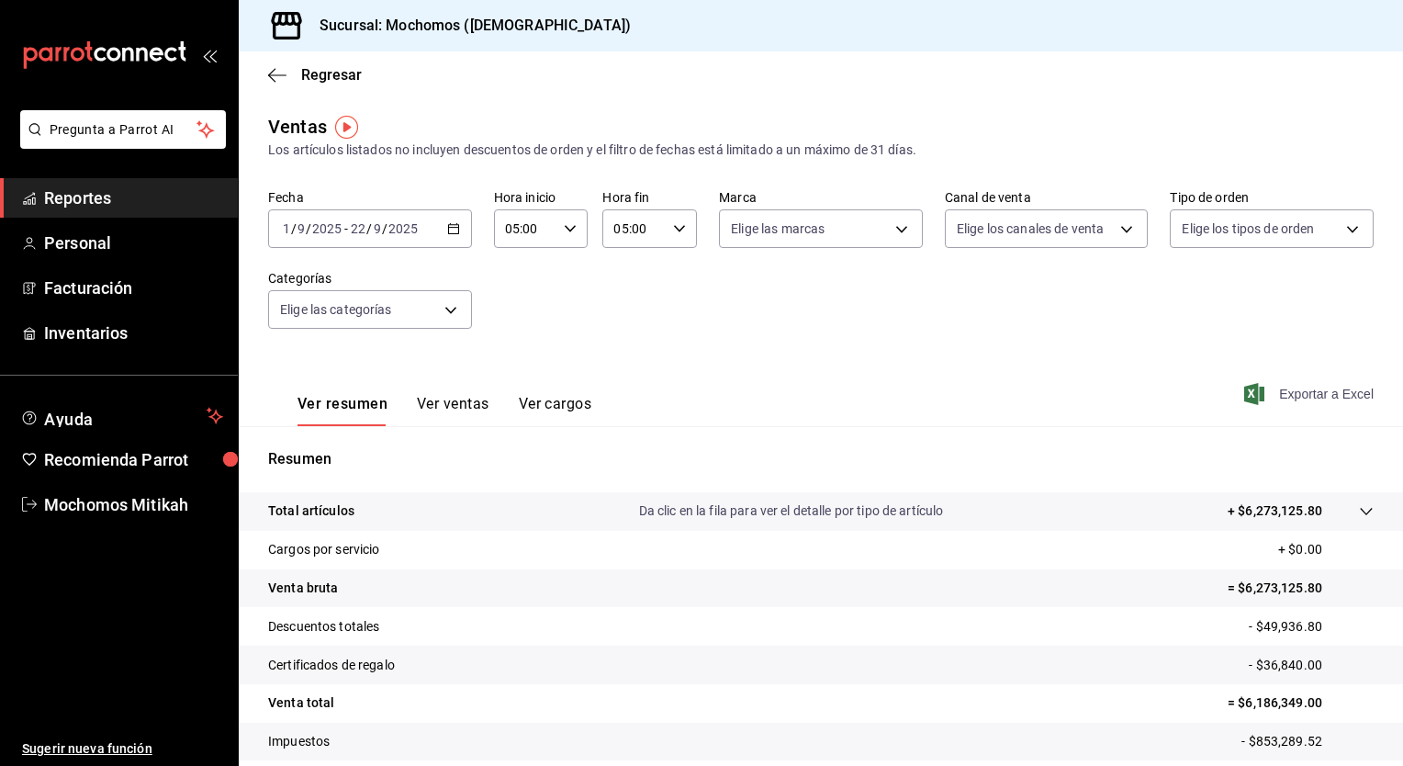
click at [1288, 389] on span "Exportar a Excel" at bounding box center [1311, 394] width 126 height 22
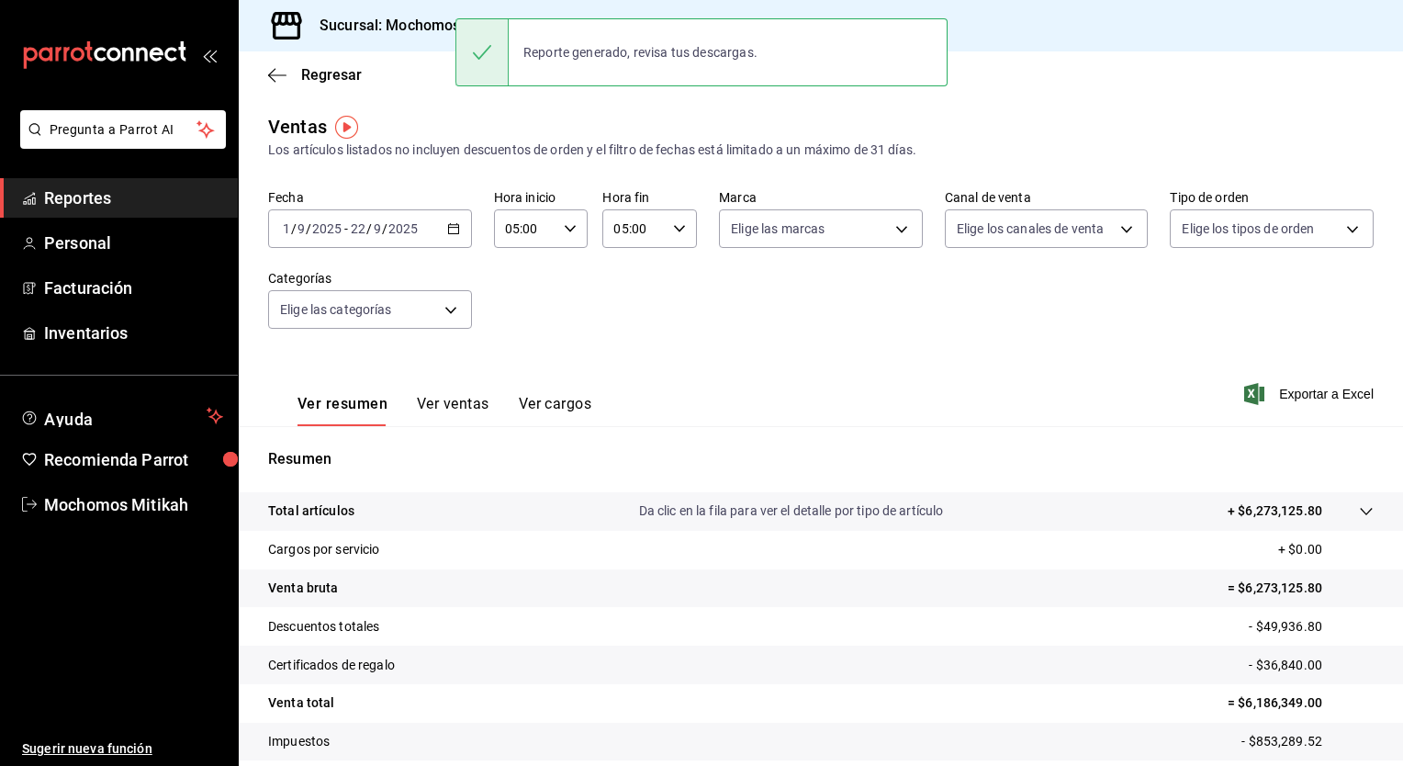
click at [451, 232] on icon "button" at bounding box center [453, 228] width 13 height 13
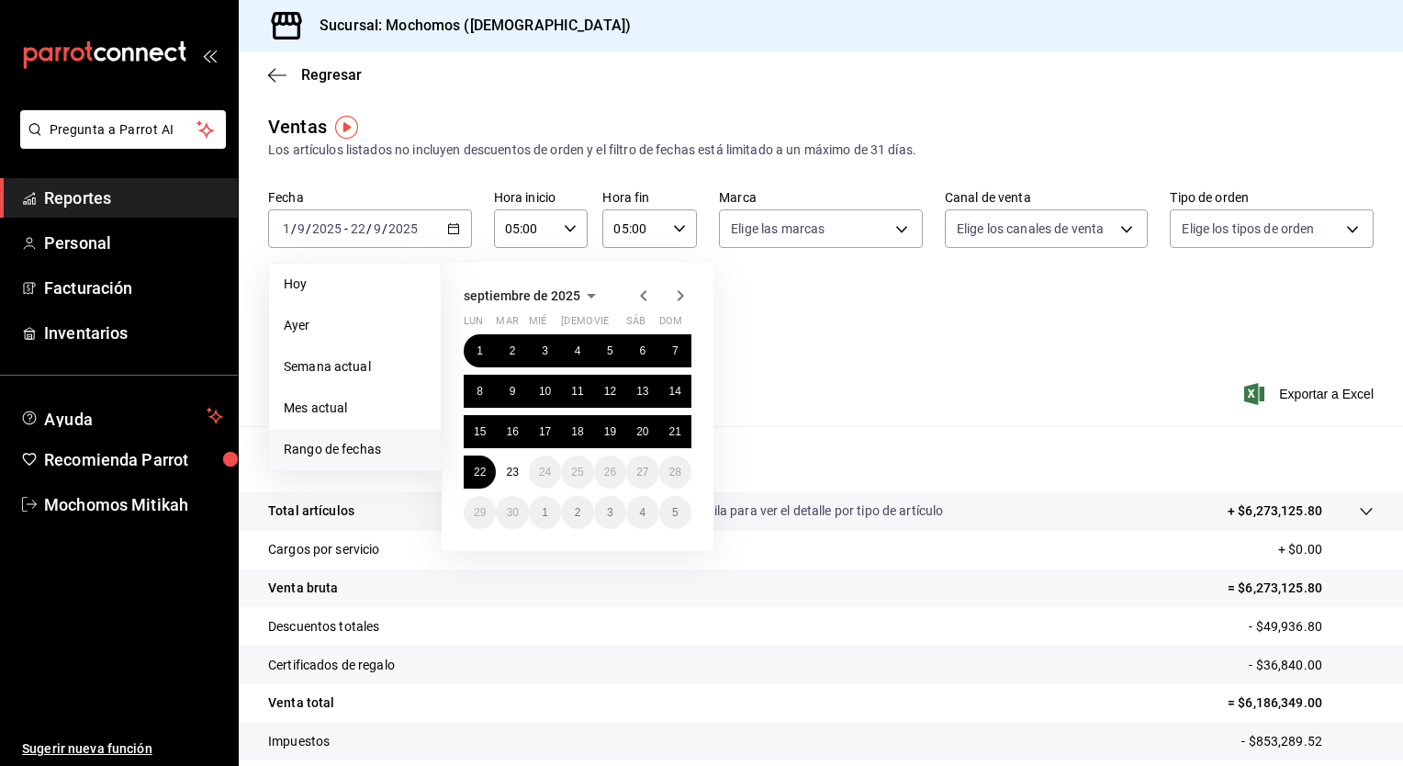
click at [344, 451] on span "Rango de fechas" at bounding box center [355, 449] width 142 height 19
click at [643, 296] on icon "button" at bounding box center [643, 295] width 6 height 11
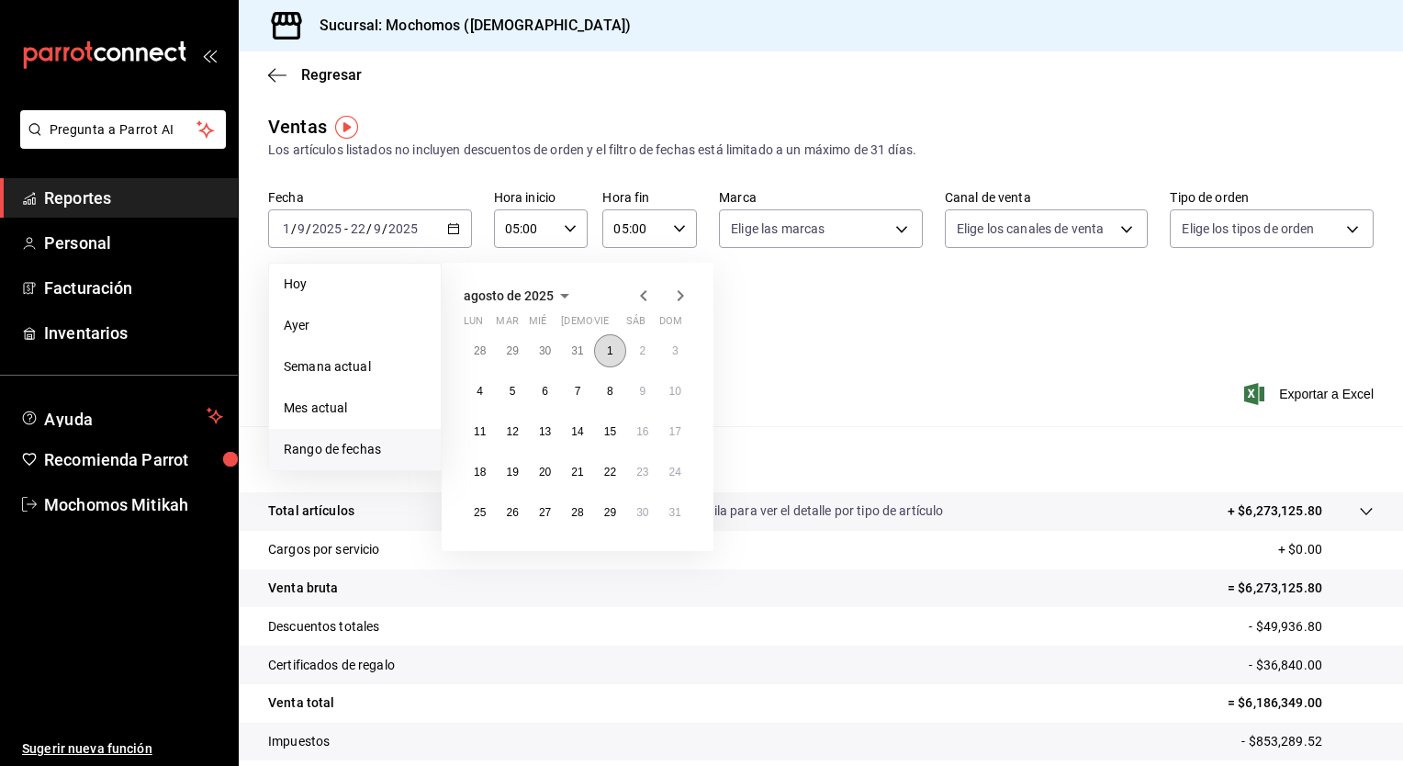
click at [607, 347] on abbr "1" at bounding box center [610, 350] width 6 height 13
click at [665, 510] on button "31" at bounding box center [675, 512] width 32 height 33
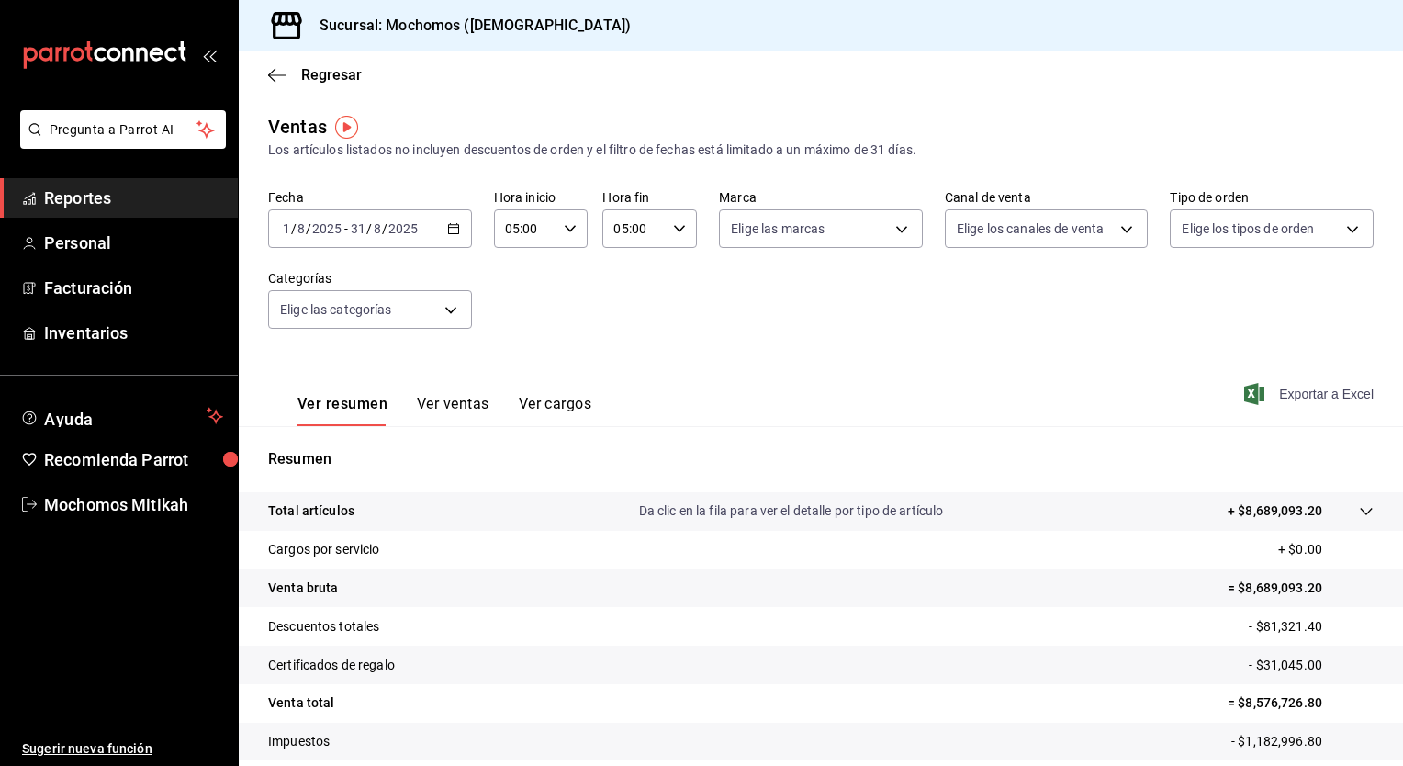
click at [1269, 397] on span "Exportar a Excel" at bounding box center [1311, 394] width 126 height 22
